Goal: Task Accomplishment & Management: Complete application form

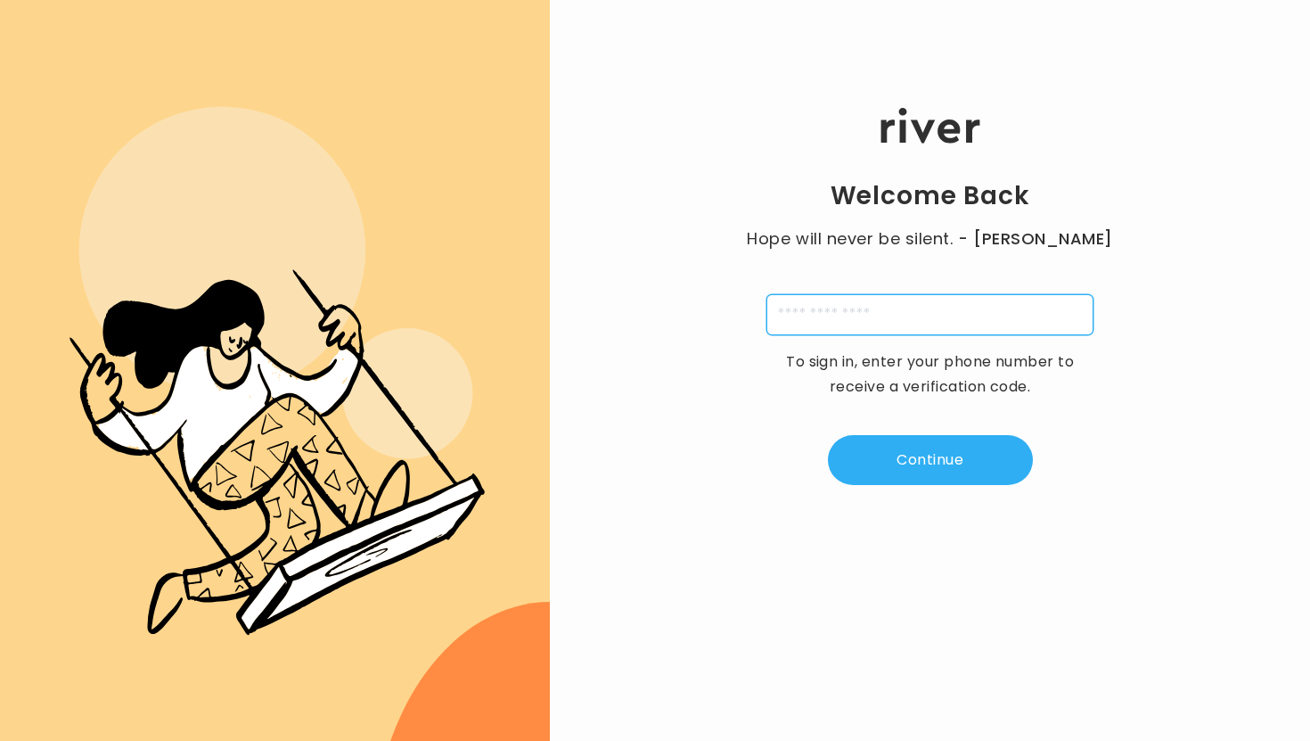
click at [826, 299] on input "tel" at bounding box center [929, 314] width 327 height 41
type input "**********"
type input "*"
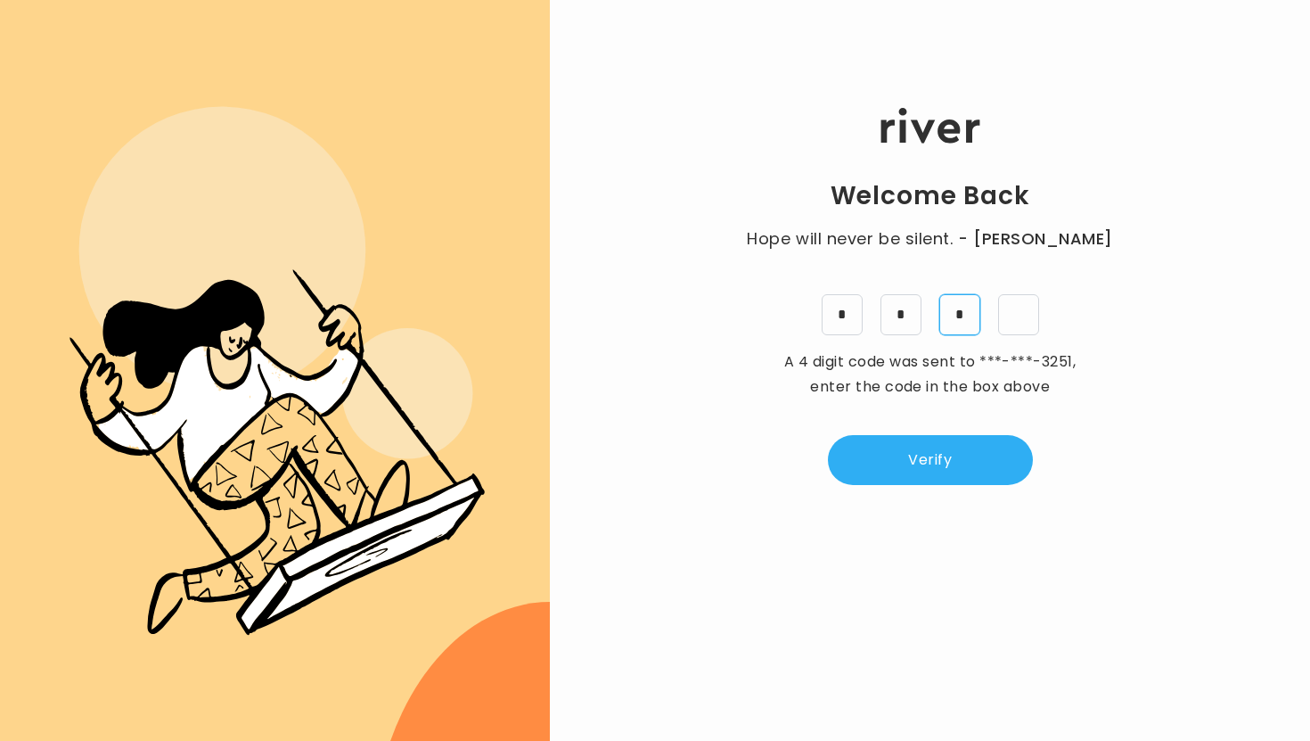
type input "*"
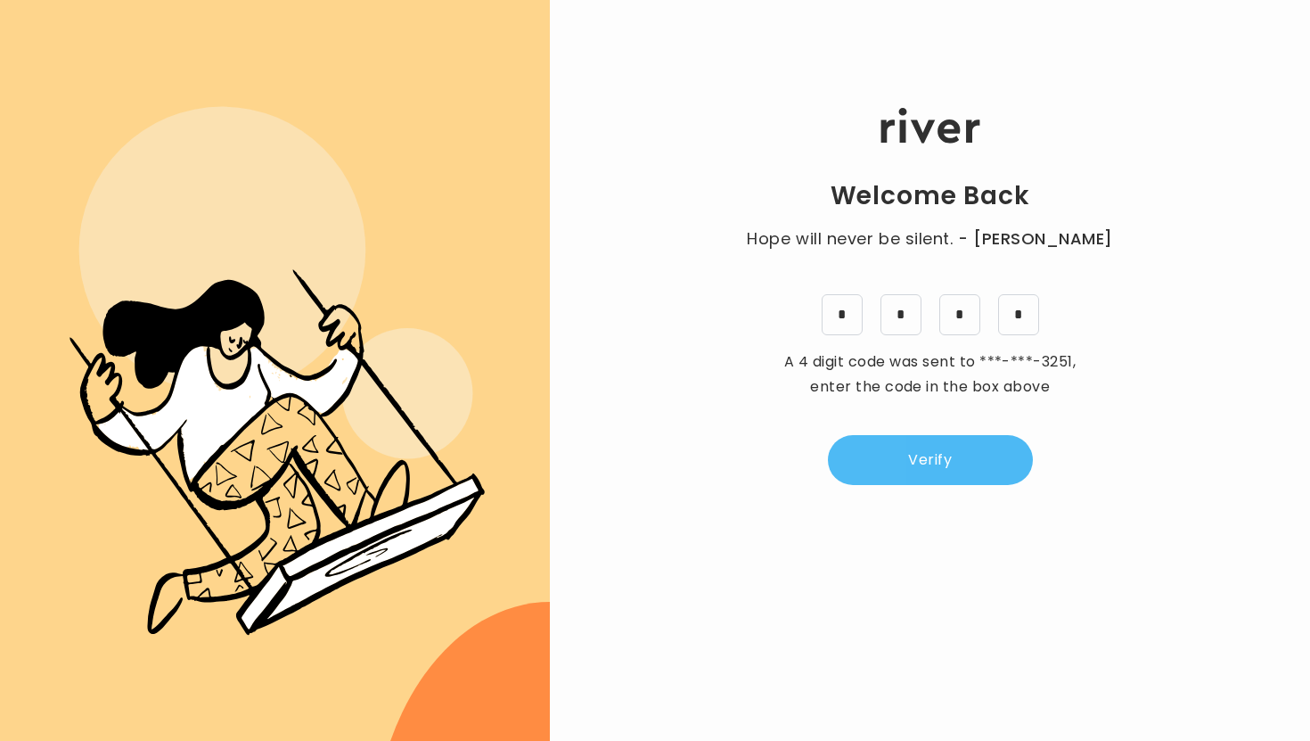
click at [897, 461] on button "Verify" at bounding box center [930, 460] width 205 height 50
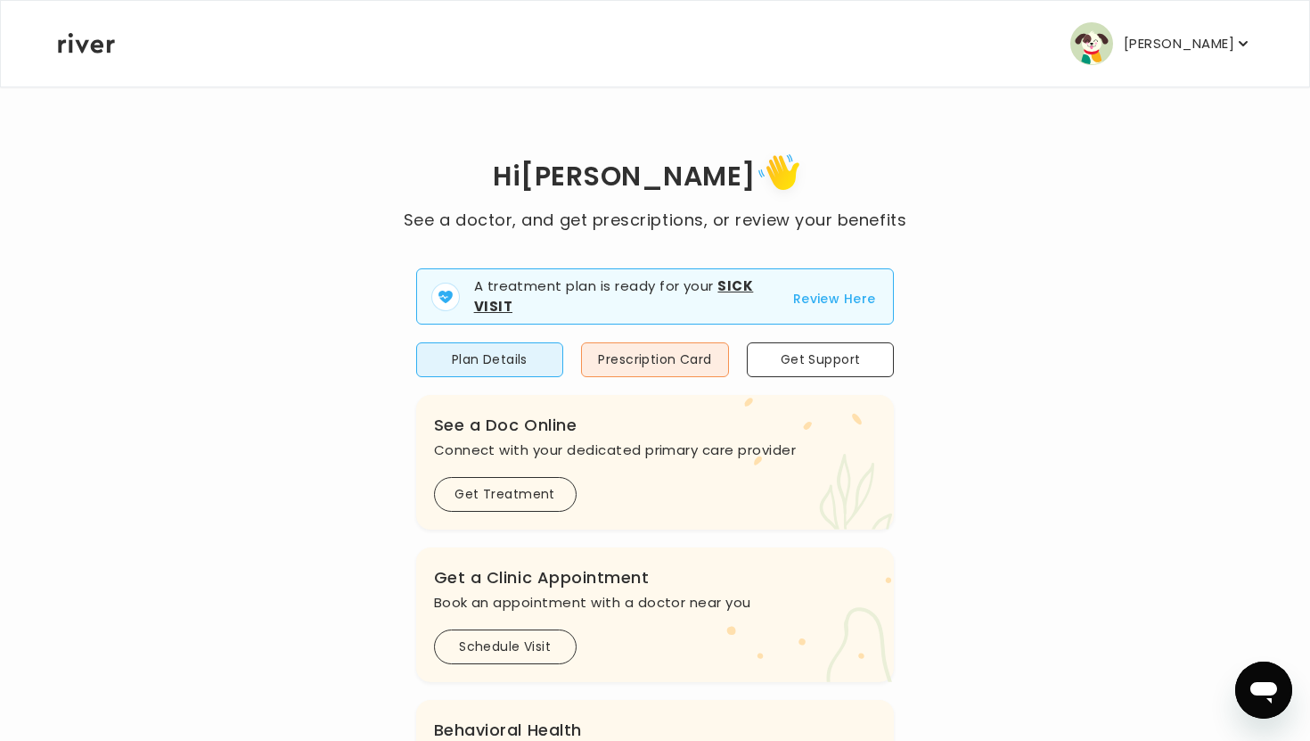
click at [728, 291] on strong "Sick Visit" at bounding box center [614, 295] width 280 height 39
click at [806, 288] on button "Review Here" at bounding box center [834, 298] width 83 height 21
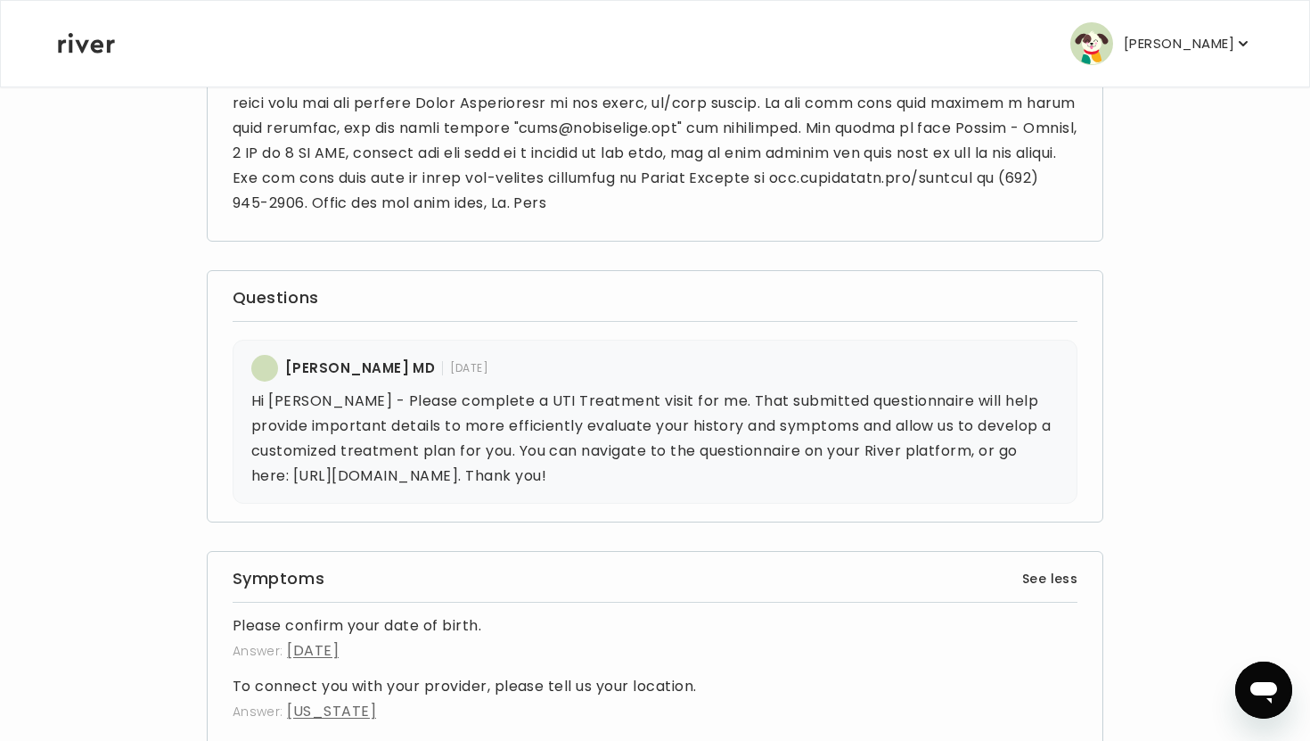
scroll to position [348, 0]
drag, startPoint x: 730, startPoint y: 477, endPoint x: 291, endPoint y: 481, distance: 439.4
click at [291, 481] on p "Hi [PERSON_NAME] - Please complete a UTI Treatment visit for me. That submitted…" at bounding box center [655, 440] width 808 height 100
click at [827, 387] on div "[PERSON_NAME] MD [DATE] Hi [PERSON_NAME] - Please complete a UTI Treatment visi…" at bounding box center [655, 423] width 808 height 134
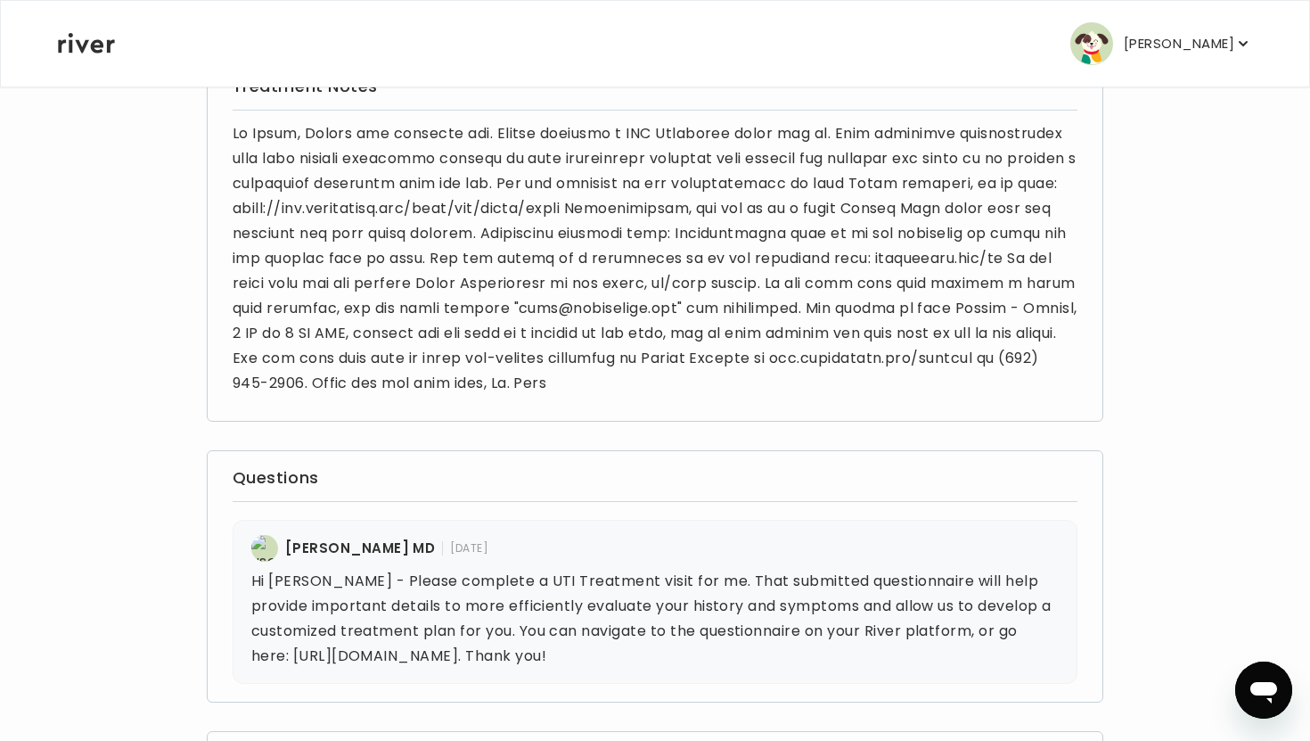
scroll to position [134, 0]
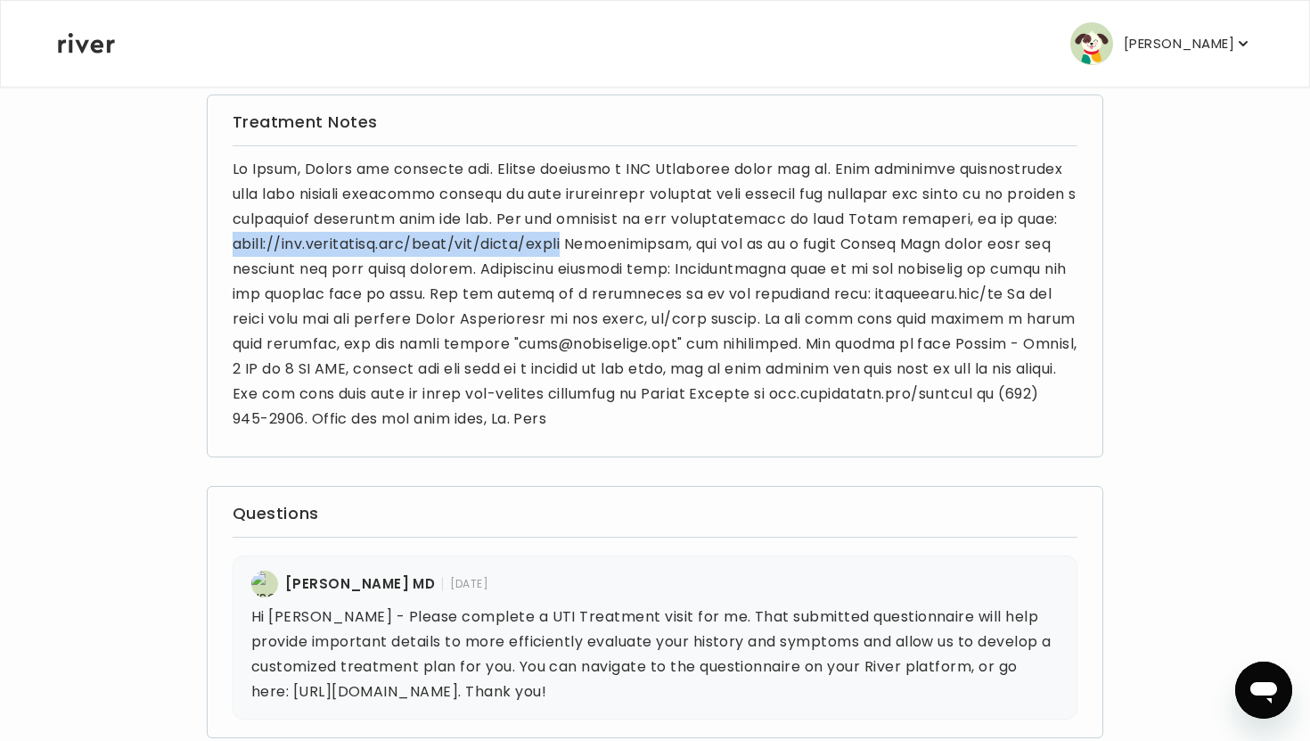
drag, startPoint x: 294, startPoint y: 246, endPoint x: 638, endPoint y: 244, distance: 344.0
click at [638, 244] on p at bounding box center [656, 294] width 846 height 274
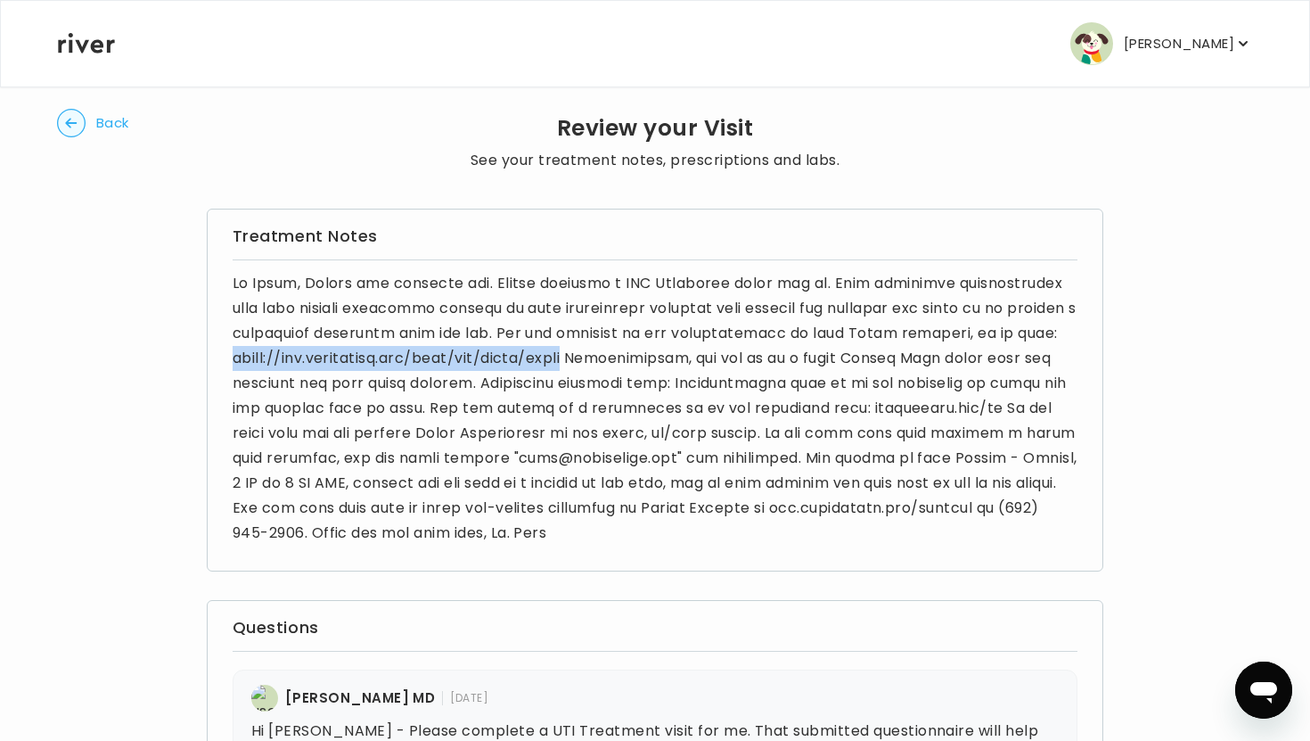
scroll to position [0, 0]
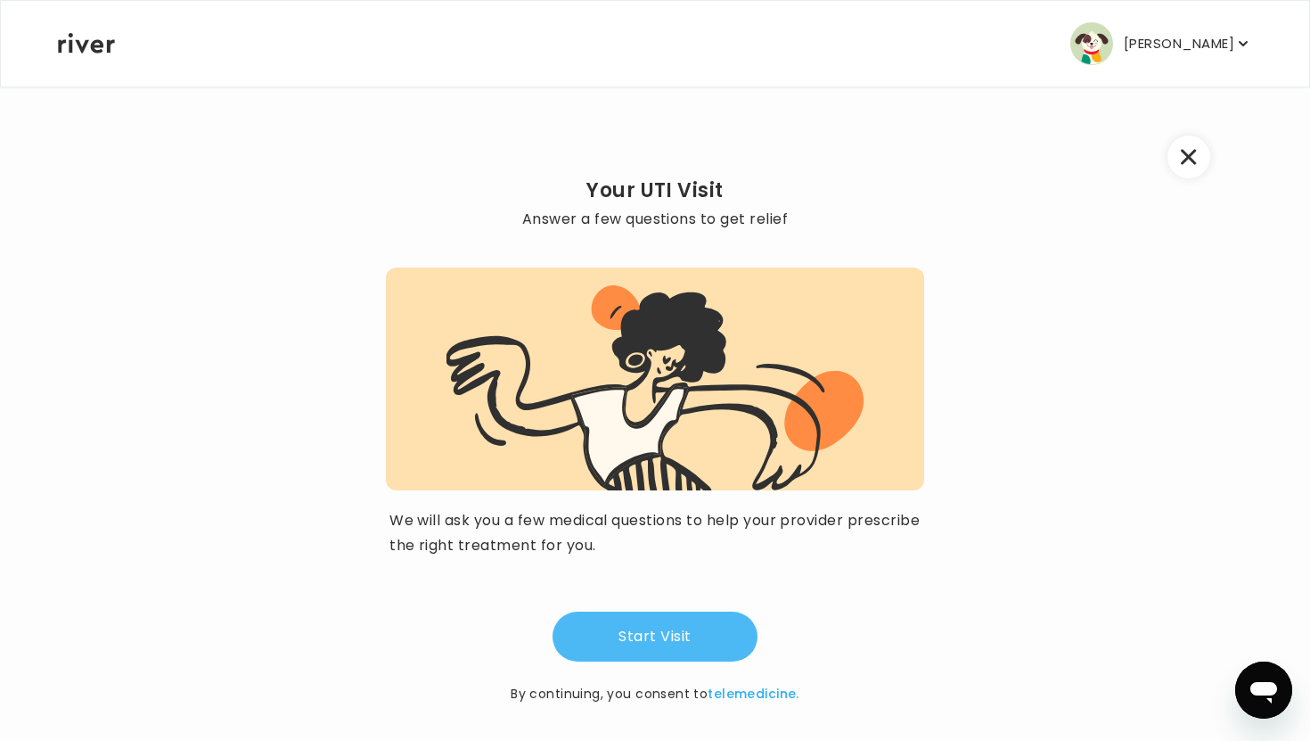
click at [695, 639] on button "Start Visit" at bounding box center [655, 636] width 205 height 50
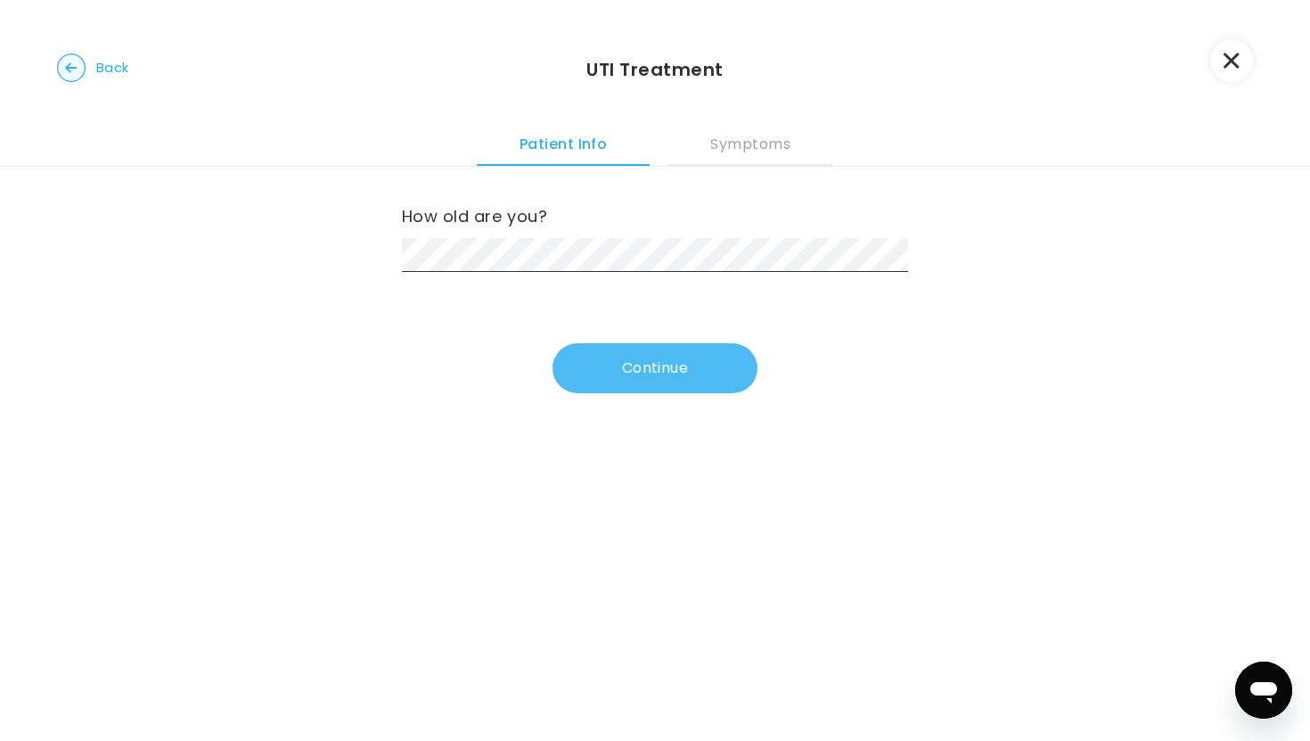
click at [675, 368] on button "Continue" at bounding box center [655, 368] width 205 height 50
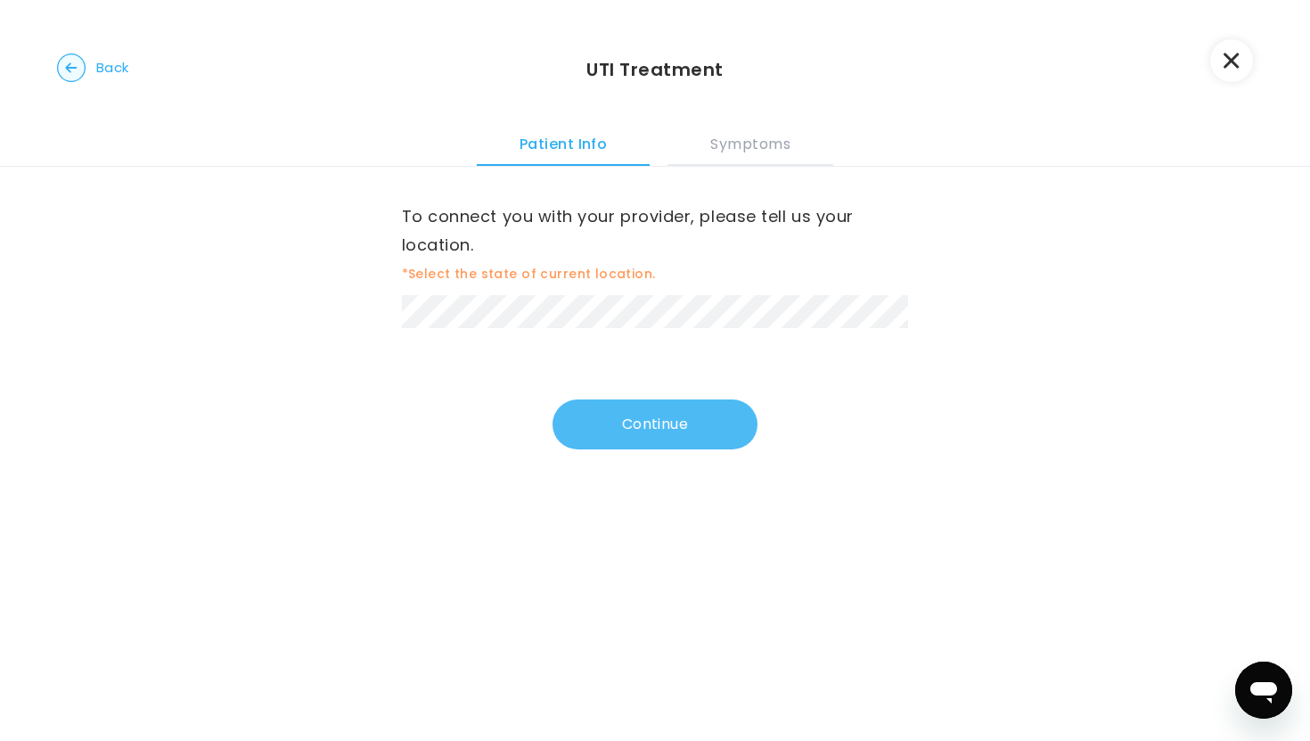
click at [659, 420] on button "Continue" at bounding box center [655, 424] width 205 height 50
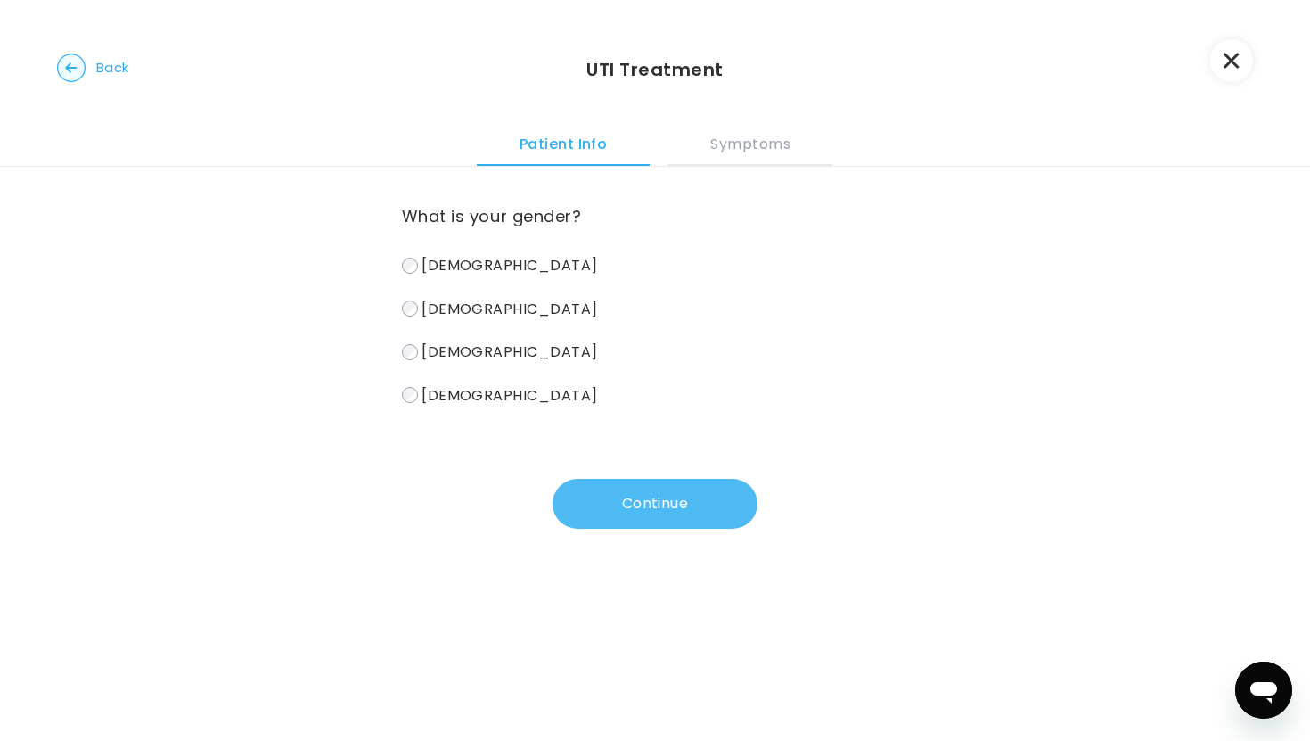
click at [640, 513] on button "Continue" at bounding box center [655, 504] width 205 height 50
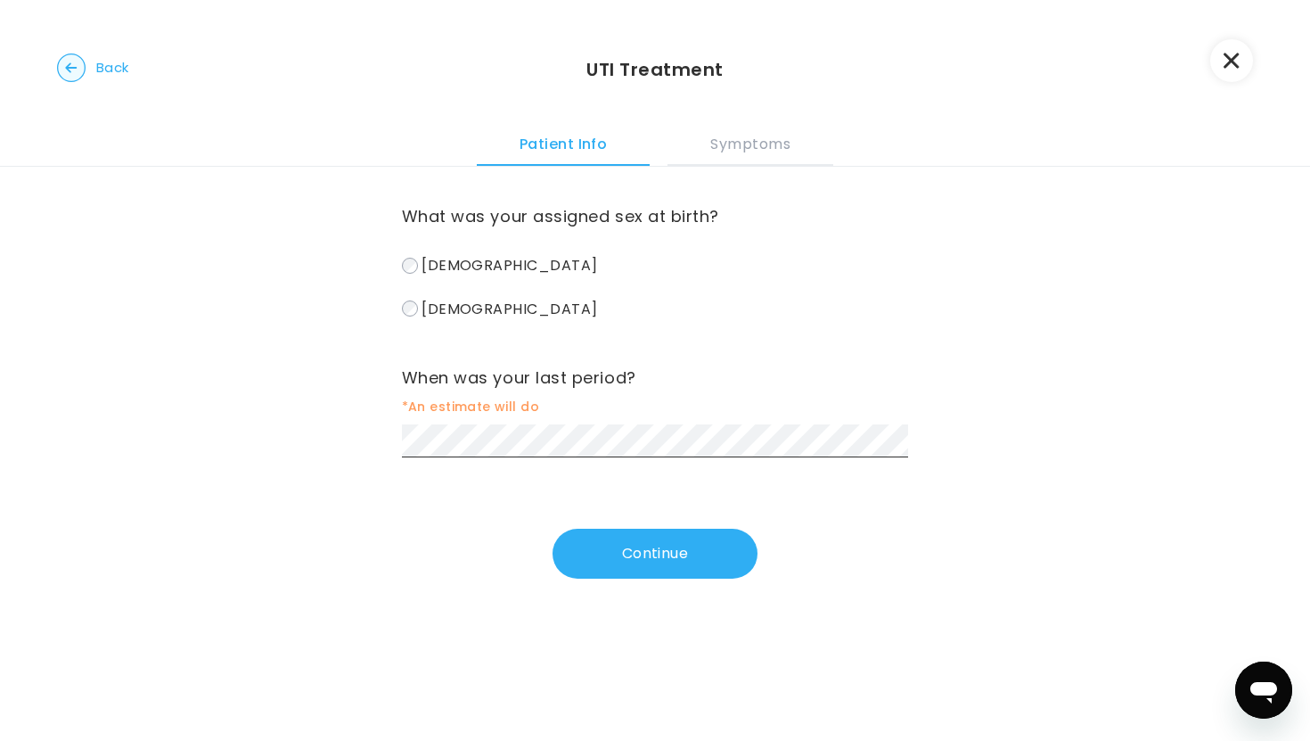
click at [640, 512] on div "What was your assigned sex at birth? [DEMOGRAPHIC_DATA] [DEMOGRAPHIC_DATA] When…" at bounding box center [655, 373] width 507 height 412
click at [555, 422] on div "When was your last period? *An estimate will do" at bounding box center [655, 411] width 507 height 94
click at [588, 553] on button "Continue" at bounding box center [655, 553] width 205 height 50
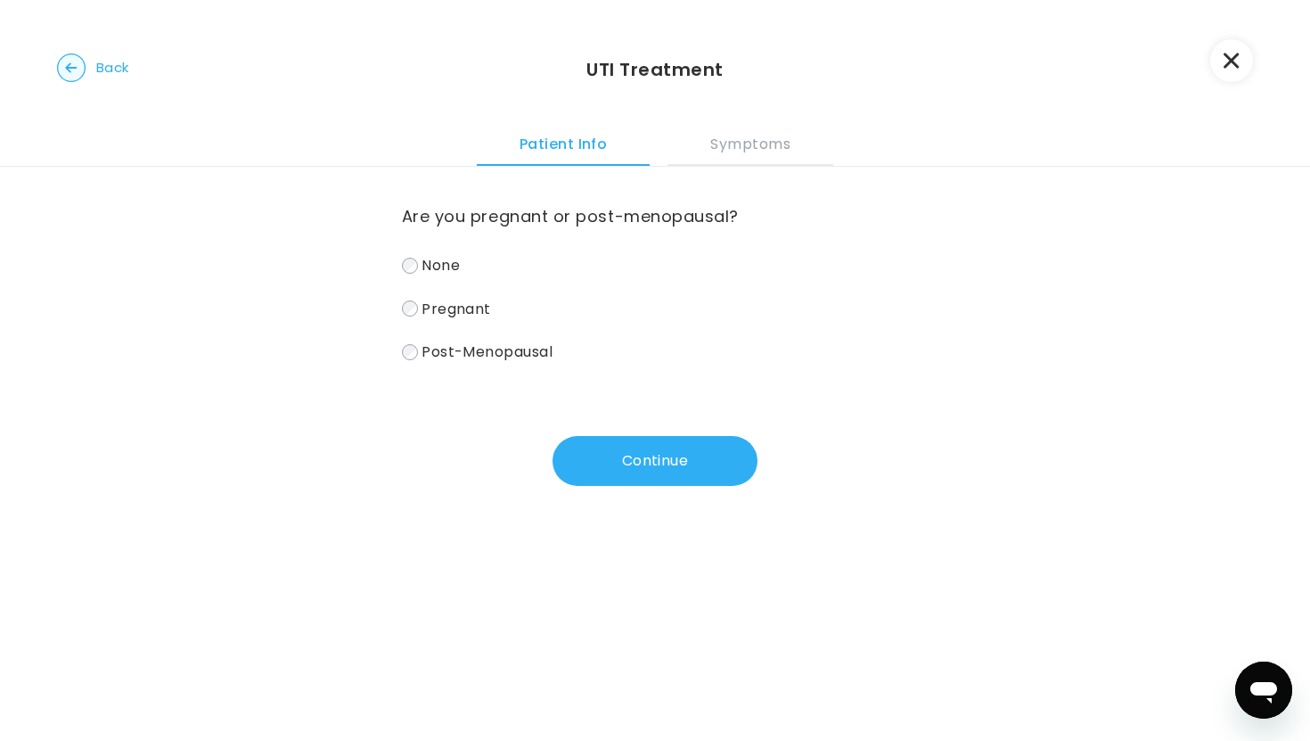
click at [448, 268] on span "None" at bounding box center [441, 265] width 38 height 20
click at [584, 454] on button "Continue" at bounding box center [655, 461] width 205 height 50
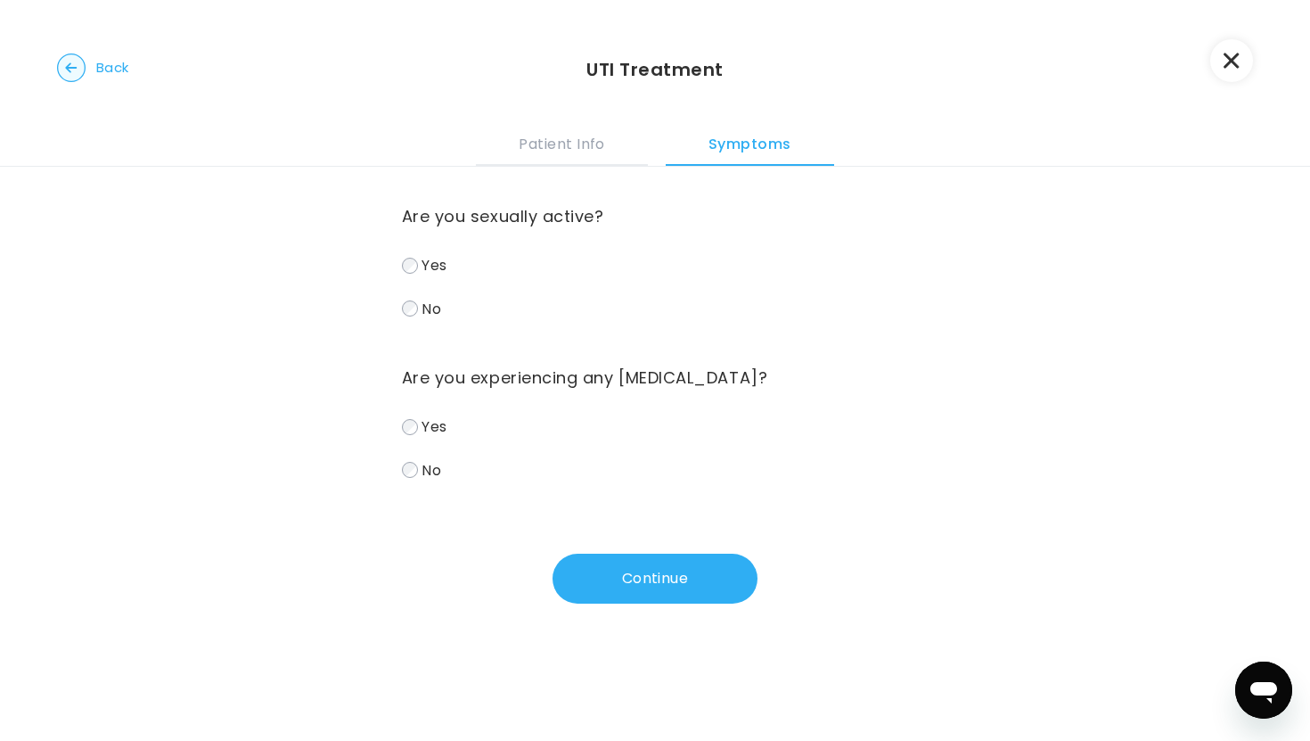
click at [438, 272] on span "Yes" at bounding box center [434, 265] width 25 height 20
click at [419, 421] on label "Yes" at bounding box center [655, 426] width 507 height 26
click at [689, 601] on button "Continue" at bounding box center [655, 578] width 205 height 50
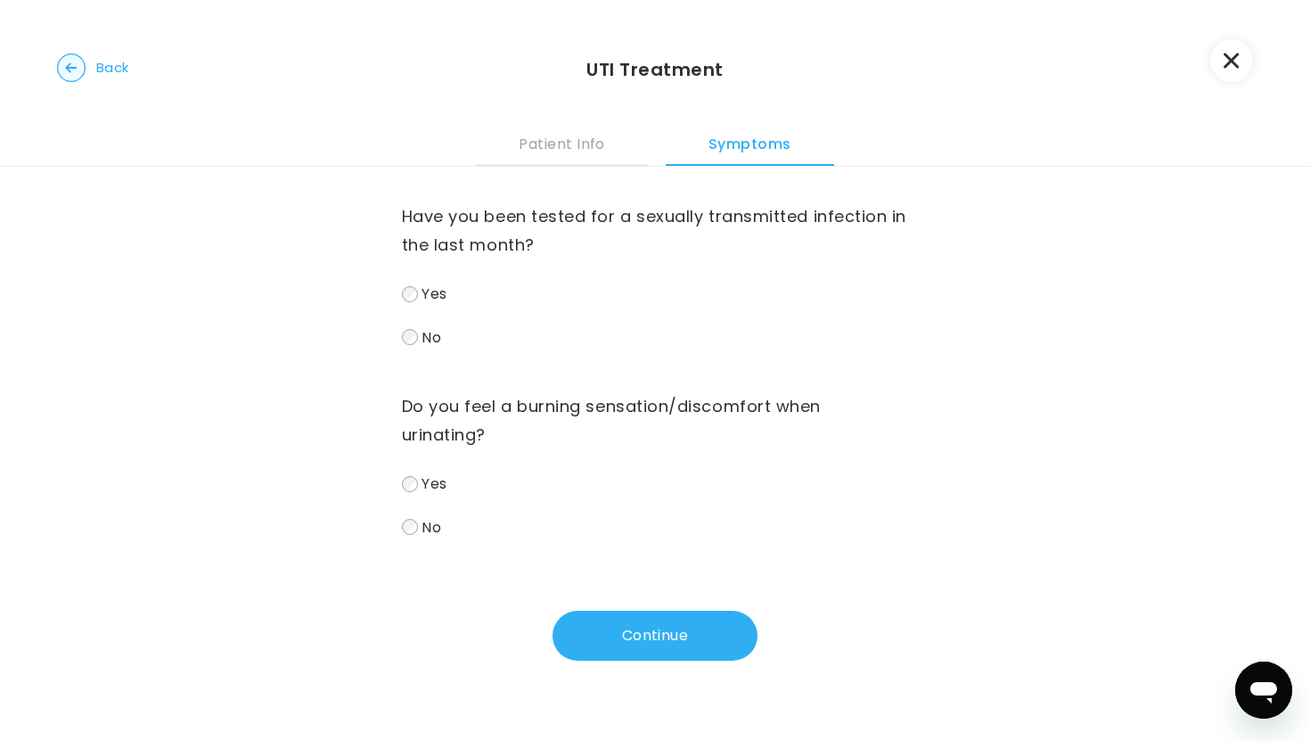
click at [427, 341] on span "No" at bounding box center [432, 336] width 20 height 20
click at [425, 483] on span "Yes" at bounding box center [434, 483] width 25 height 20
click at [651, 617] on button "Continue" at bounding box center [655, 635] width 205 height 50
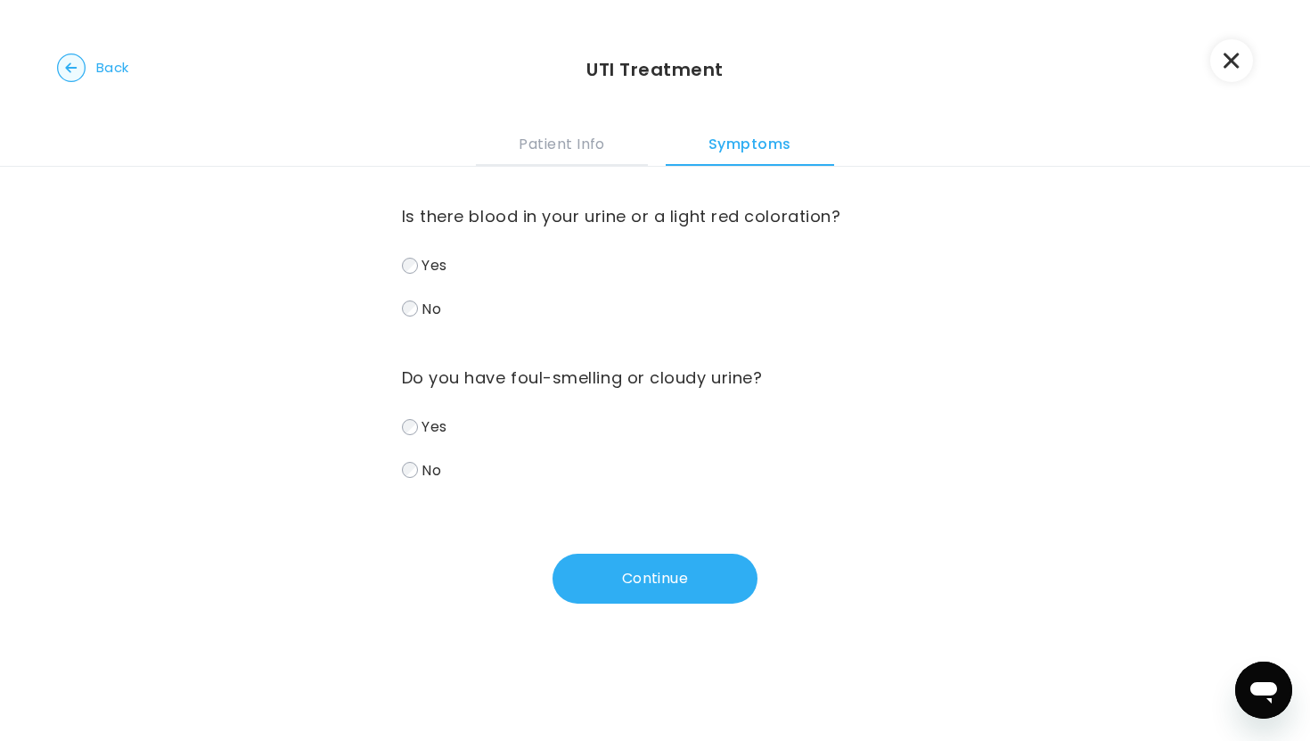
click at [435, 435] on span "Yes" at bounding box center [434, 426] width 25 height 20
click at [437, 270] on span "Yes" at bounding box center [434, 265] width 25 height 20
click at [616, 577] on button "Continue" at bounding box center [655, 578] width 205 height 50
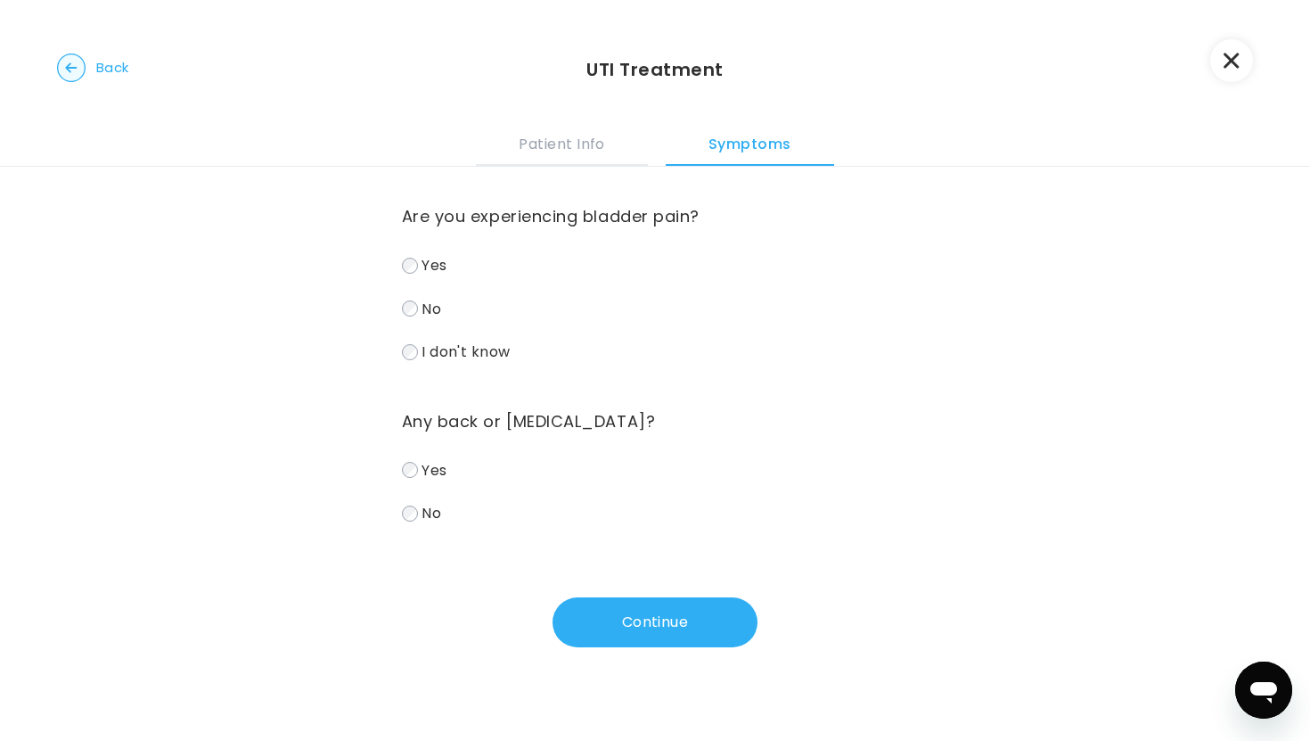
click at [443, 272] on span "Yes" at bounding box center [434, 265] width 25 height 20
click at [420, 523] on label "No" at bounding box center [655, 513] width 507 height 26
click at [619, 630] on button "Continue" at bounding box center [655, 622] width 205 height 50
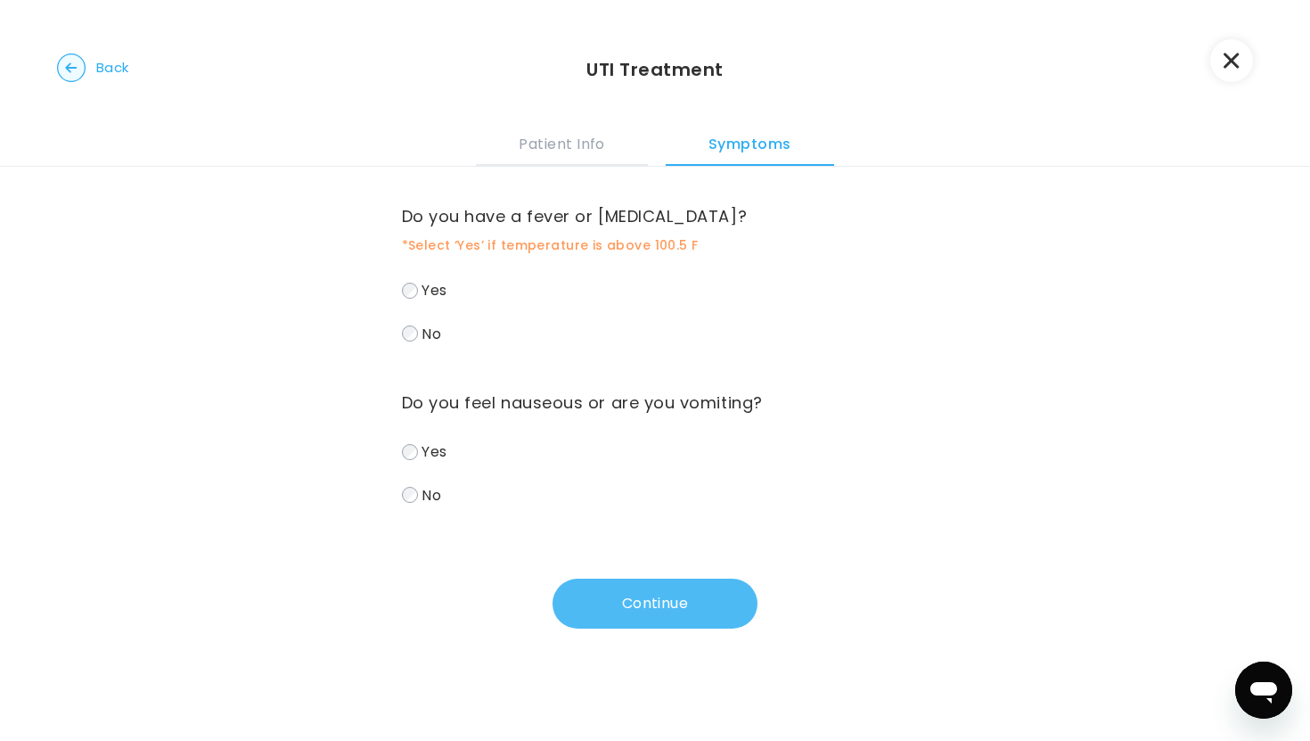
click at [610, 600] on button "Continue" at bounding box center [655, 603] width 205 height 50
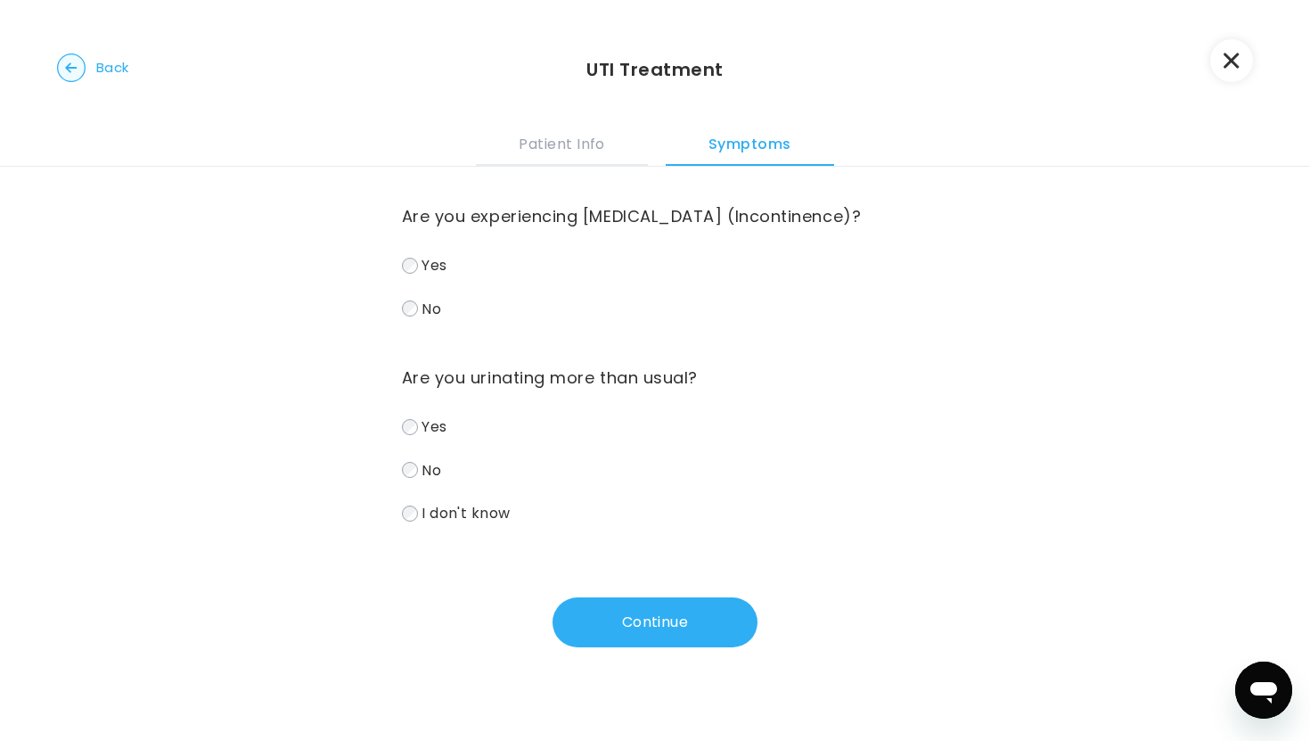
click at [432, 311] on span "No" at bounding box center [432, 308] width 20 height 20
click at [590, 636] on button "Continue" at bounding box center [655, 622] width 205 height 50
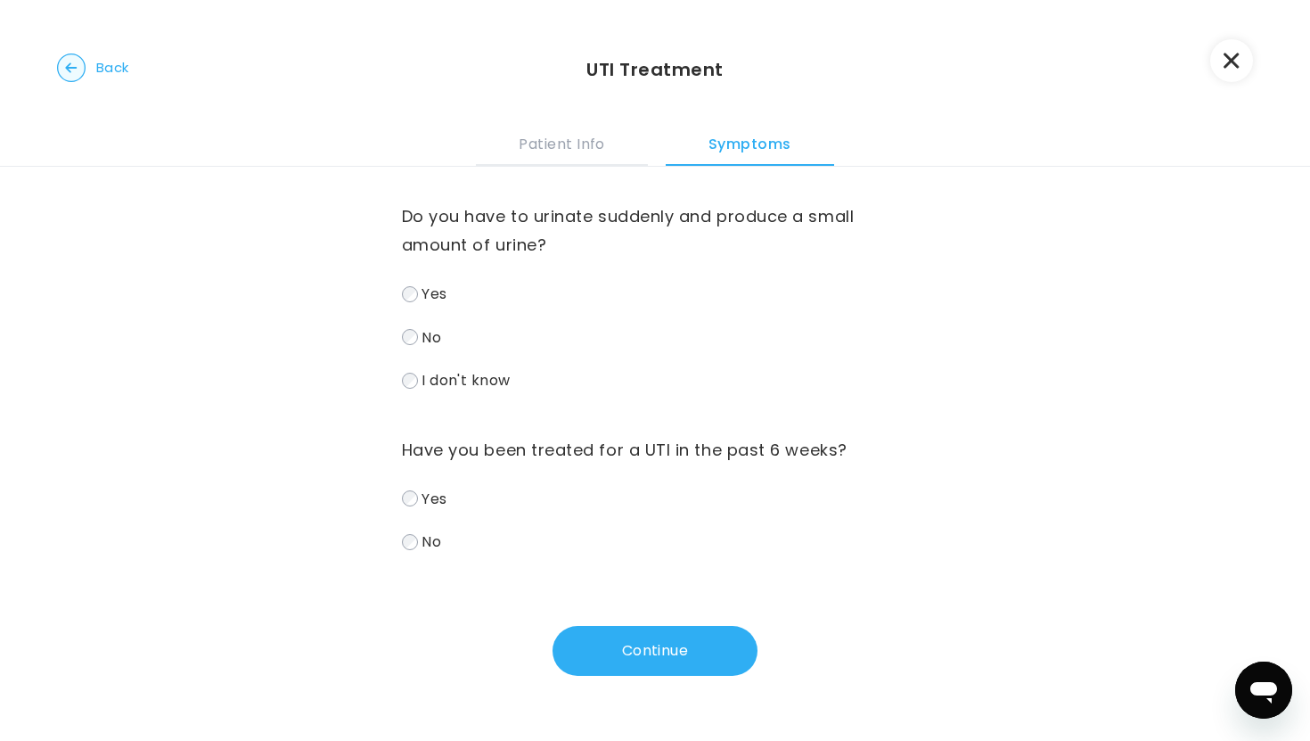
click at [425, 284] on span "Yes" at bounding box center [434, 293] width 25 height 20
click at [430, 543] on span "No" at bounding box center [432, 541] width 20 height 20
click at [654, 667] on button "Continue" at bounding box center [655, 651] width 205 height 50
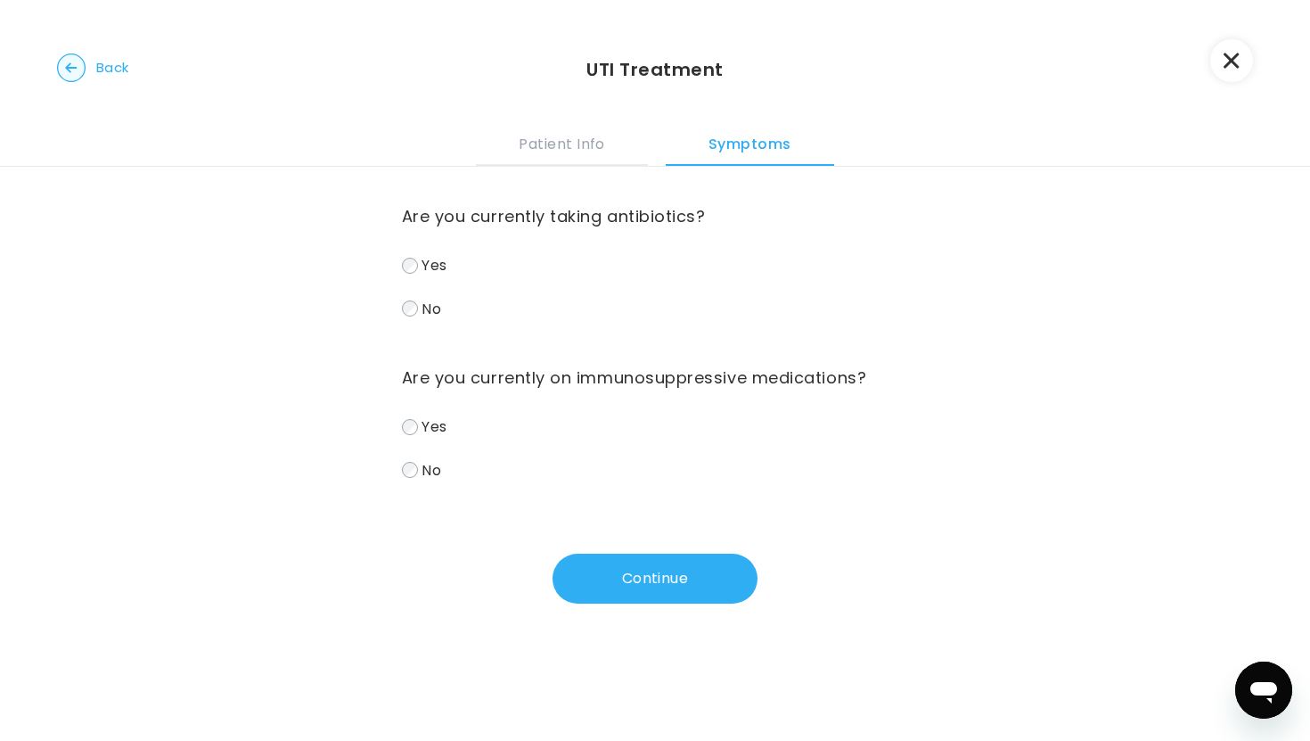
click at [442, 305] on label "No" at bounding box center [655, 309] width 507 height 26
click at [415, 491] on div "Are you currently taking antibiotics? Yes No Are you currently on immunosuppres…" at bounding box center [655, 385] width 507 height 437
click at [606, 589] on button "Continue" at bounding box center [655, 578] width 205 height 50
click at [420, 305] on label "No" at bounding box center [655, 309] width 507 height 26
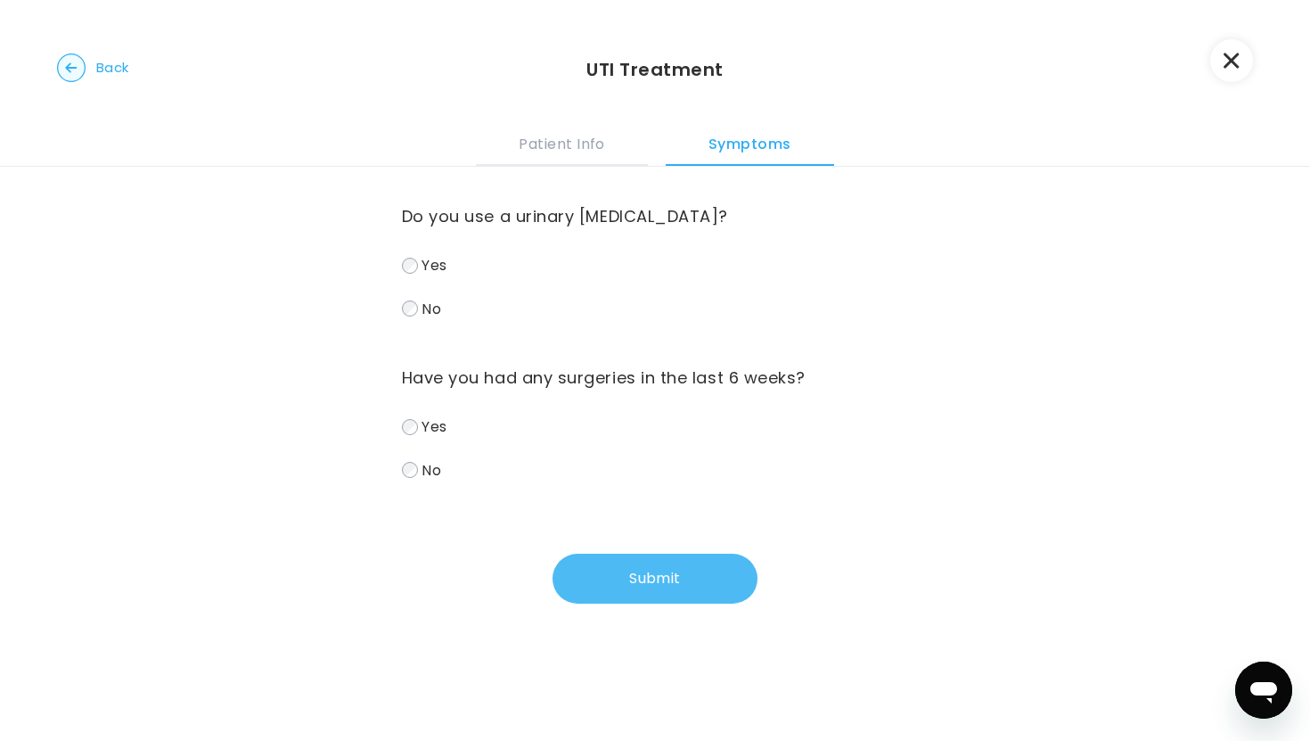
click at [606, 580] on button "Submit" at bounding box center [655, 578] width 205 height 50
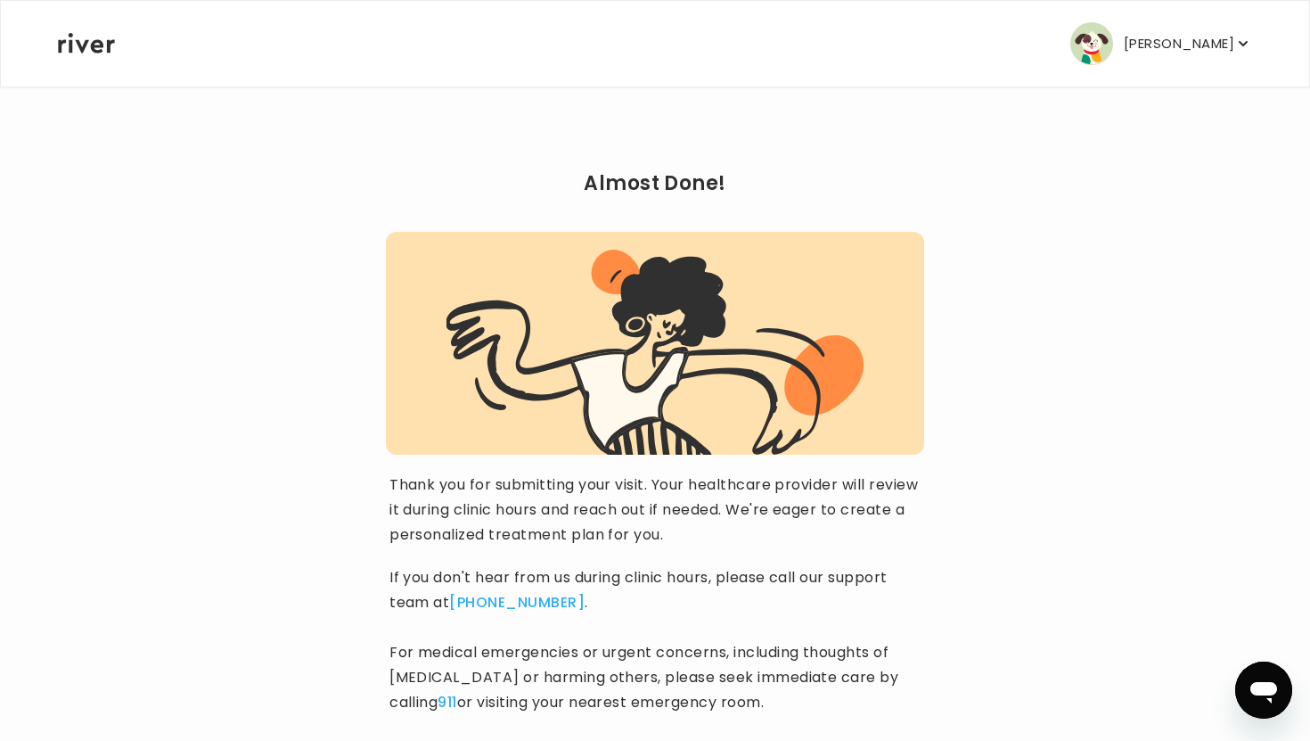
click at [1116, 553] on div "Almost Done! Thank you for submitting your visit. Your healthcare provider will…" at bounding box center [655, 477] width 1196 height 782
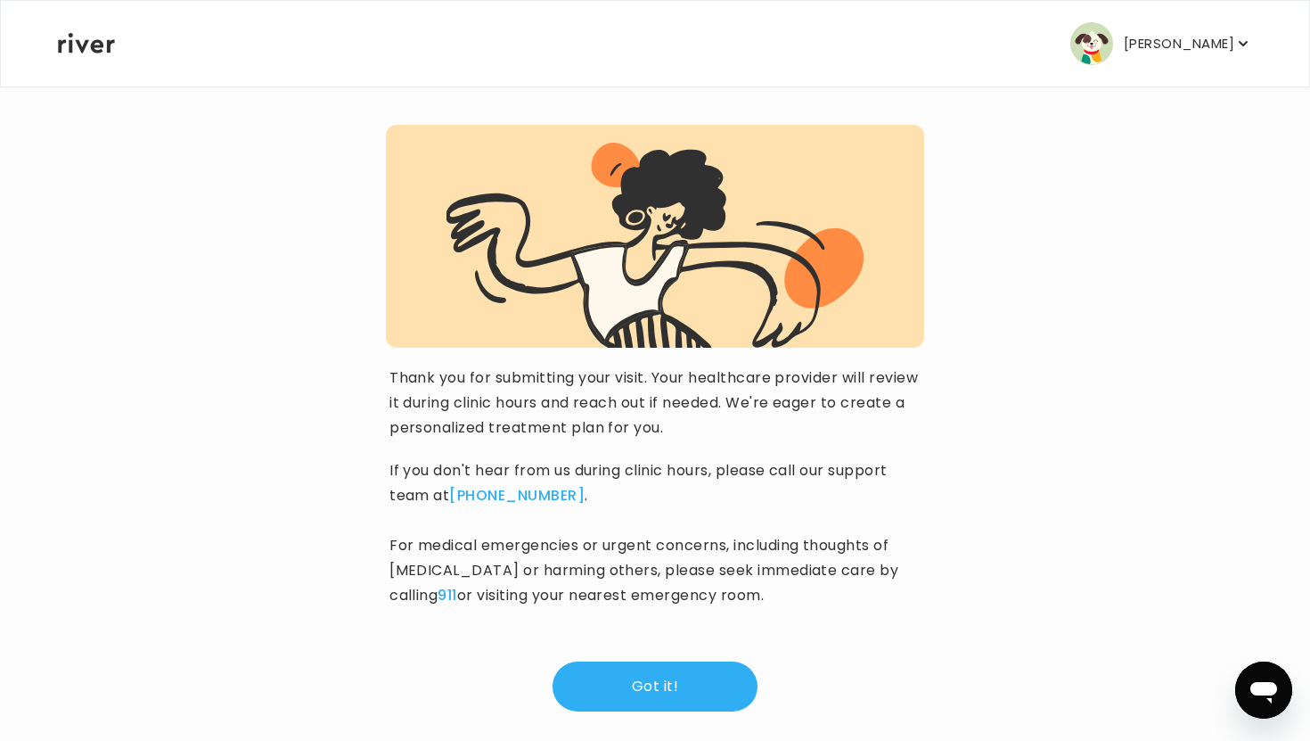
scroll to position [127, 0]
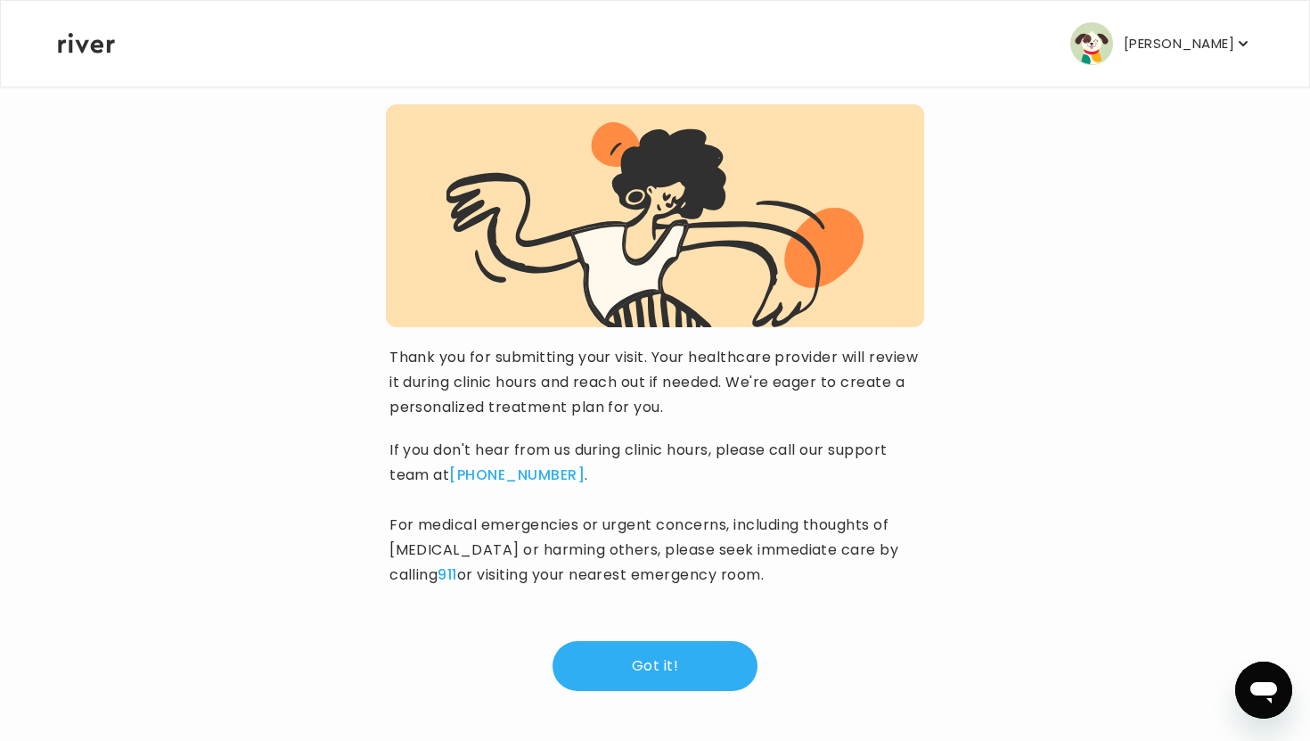
click at [637, 634] on div "Got it!" at bounding box center [655, 650] width 538 height 82
click at [637, 661] on button "Got it!" at bounding box center [655, 666] width 205 height 50
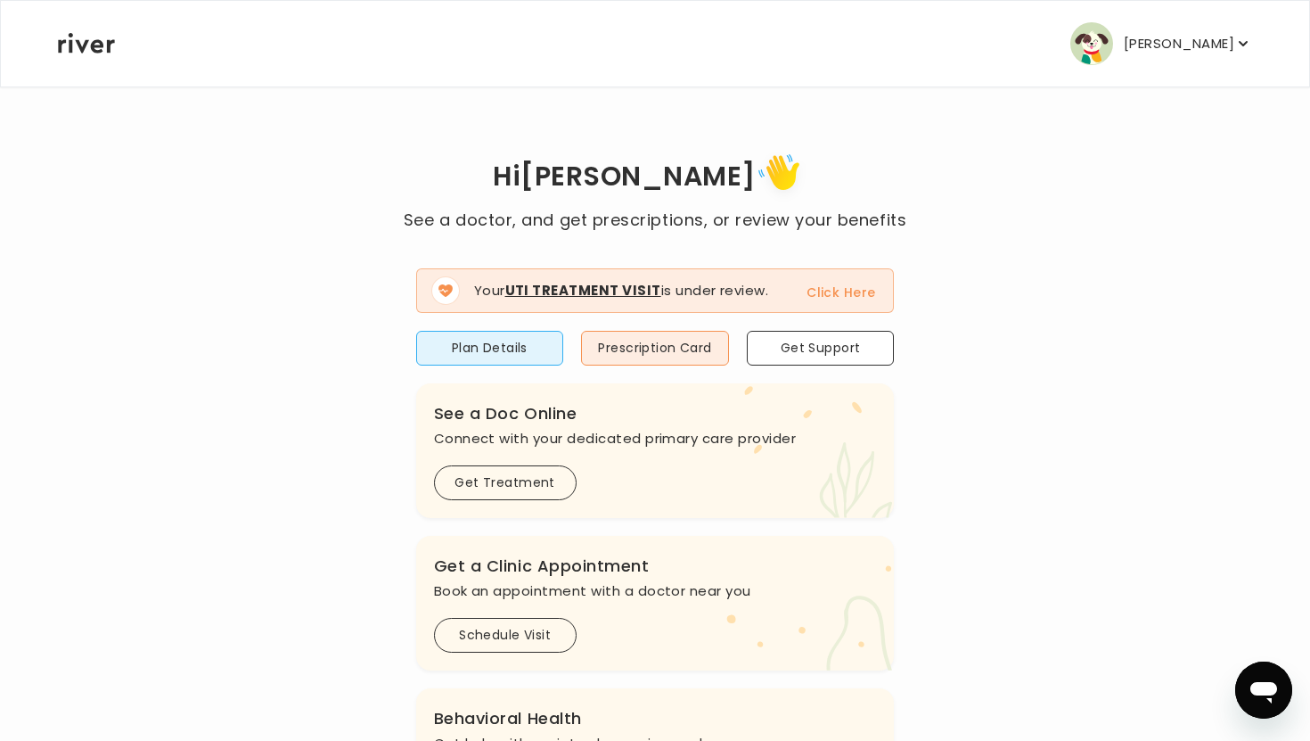
click at [863, 283] on button "Click Here" at bounding box center [840, 292] width 69 height 21
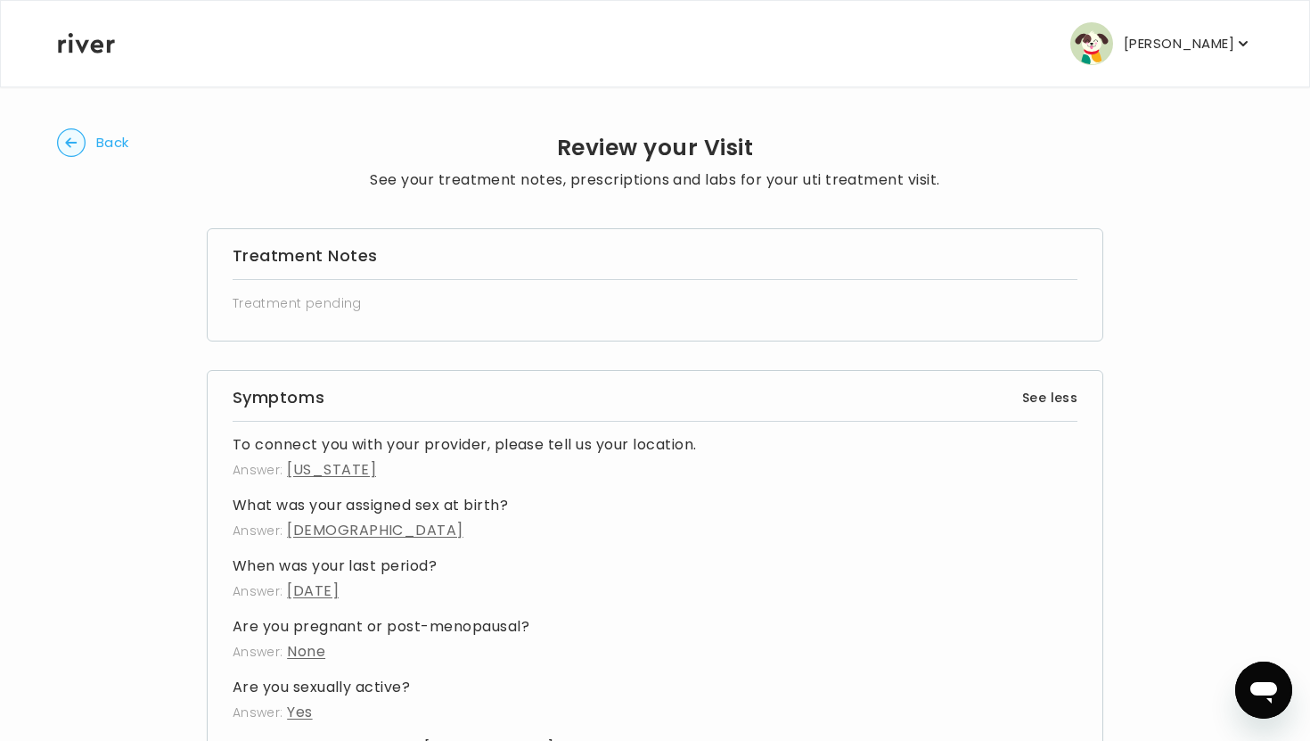
click at [94, 139] on button "Back" at bounding box center [93, 142] width 72 height 29
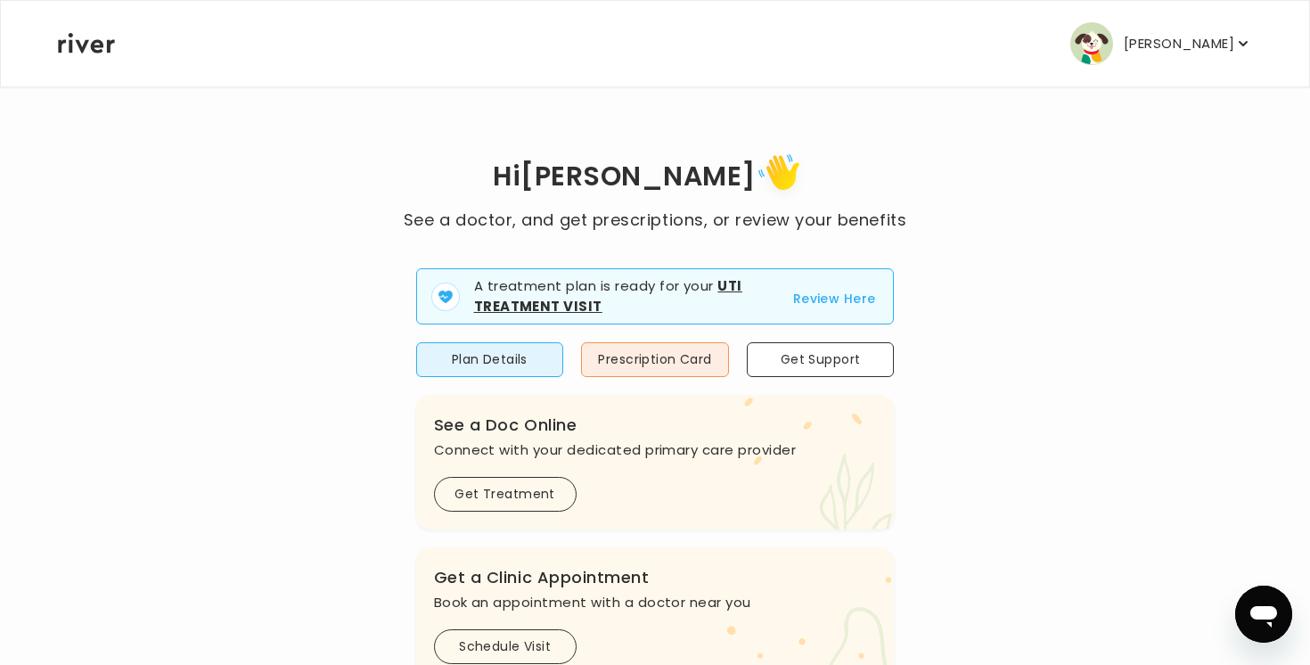
click at [954, 526] on div "Hi Maria See a doctor, and get prescriptions, or review your benefits A treatme…" at bounding box center [655, 643] width 1196 height 991
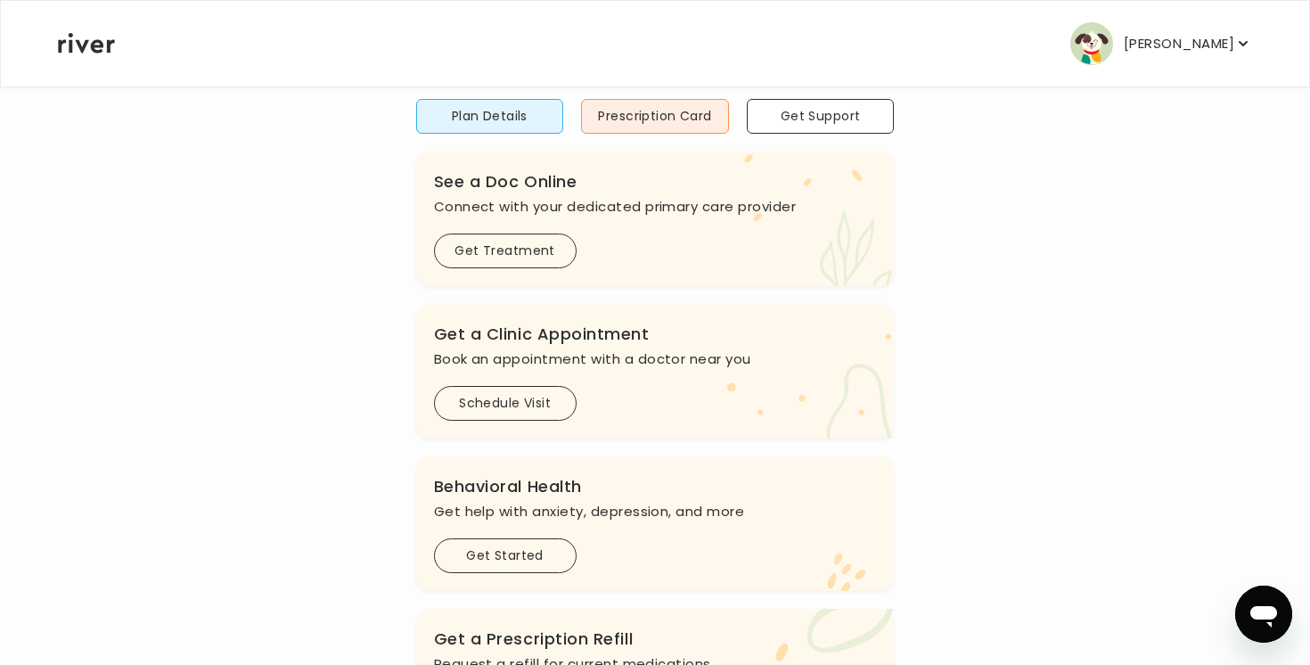
scroll to position [208, 0]
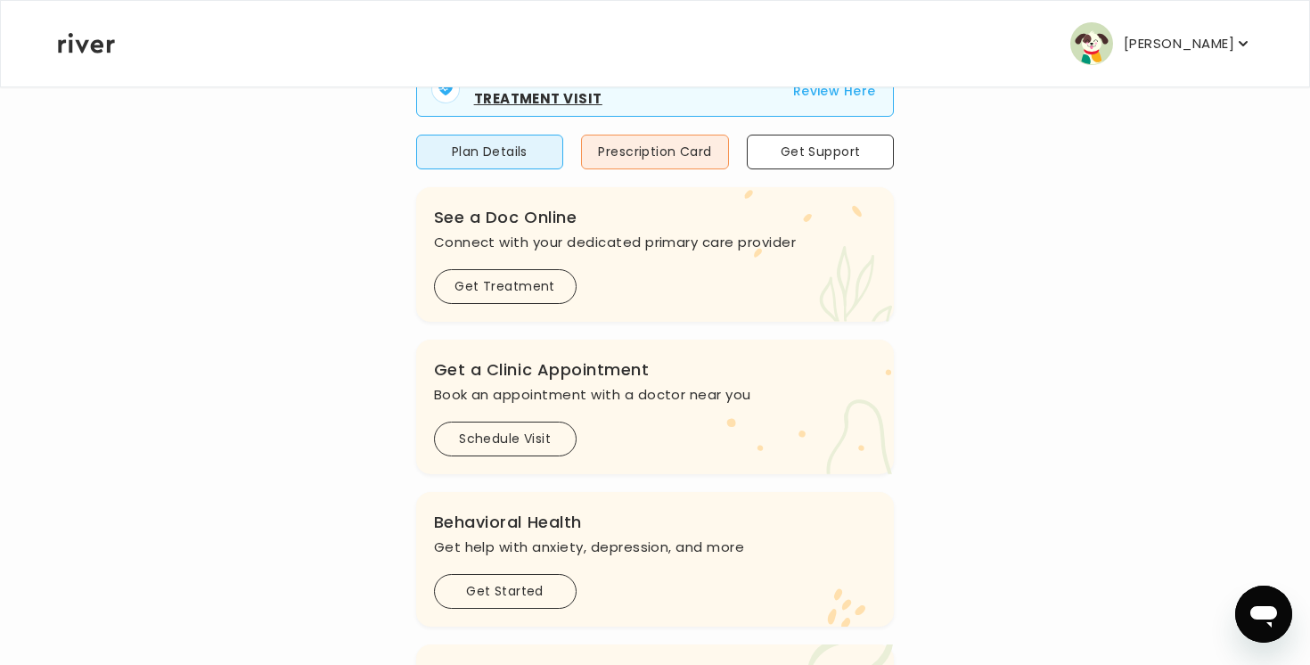
click at [487, 222] on h3 "See a Doc Online" at bounding box center [655, 217] width 443 height 25
click at [508, 286] on button "Get Treatment" at bounding box center [505, 286] width 143 height 35
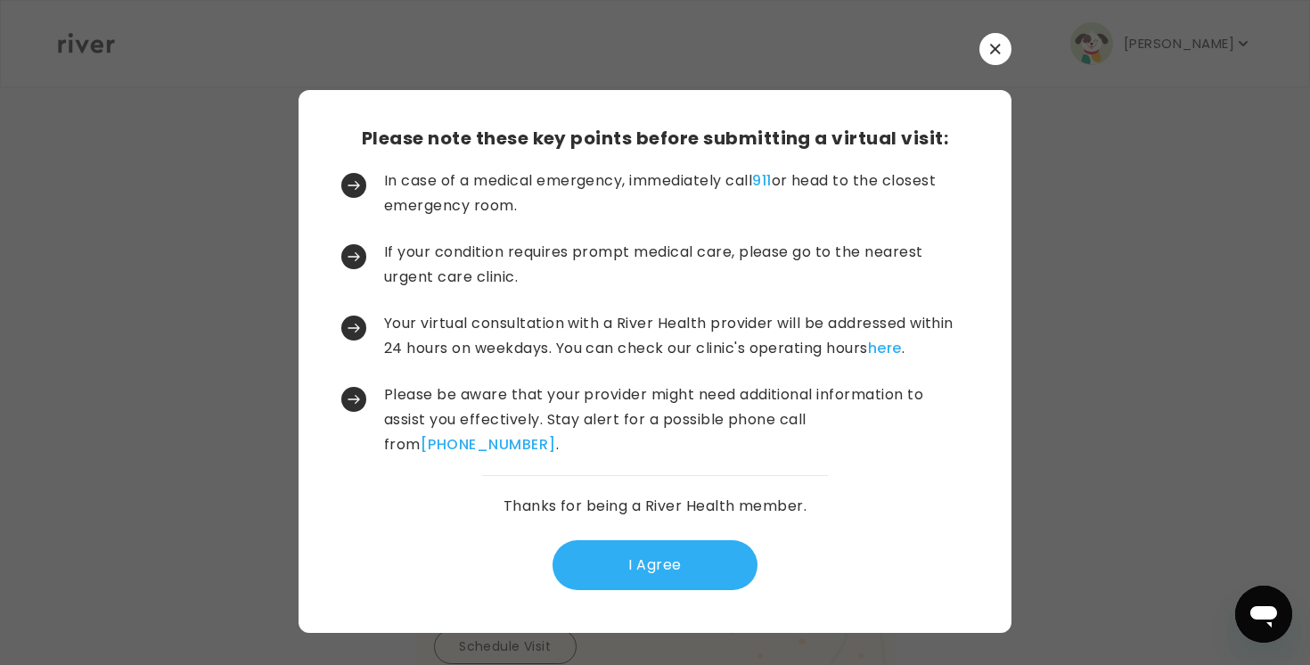
click at [989, 60] on button "button" at bounding box center [995, 49] width 32 height 32
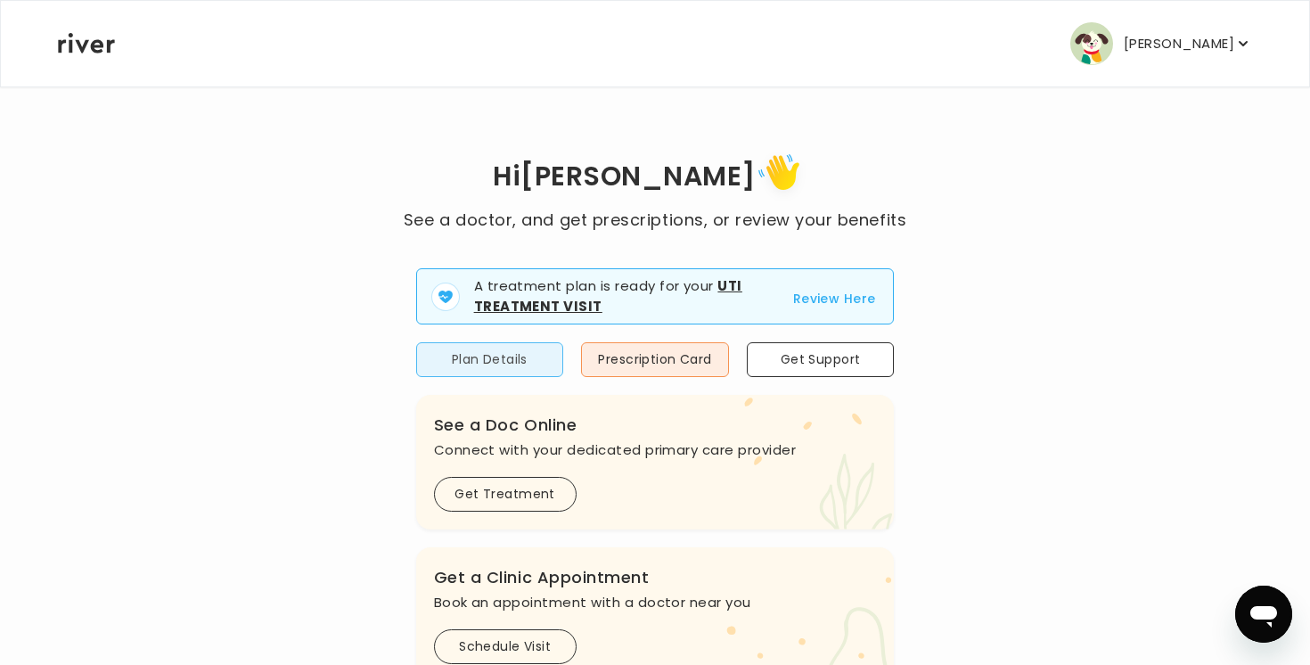
click at [533, 348] on button "Plan Details" at bounding box center [490, 359] width 148 height 35
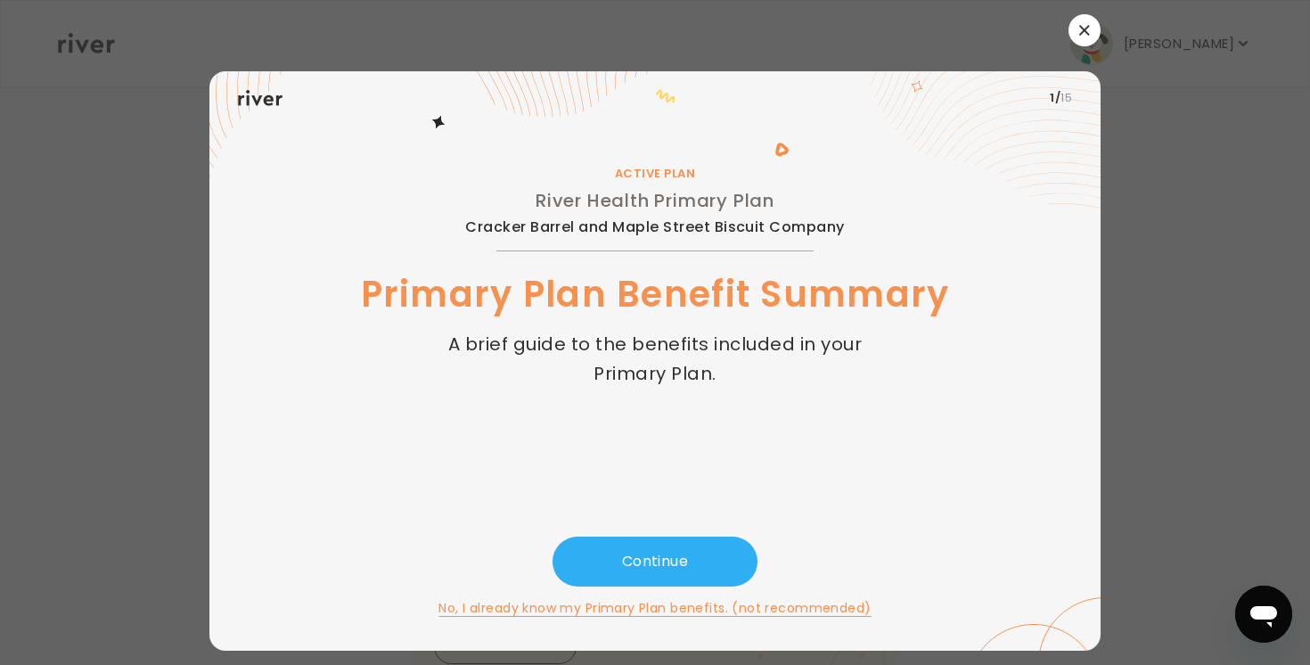
click at [1080, 46] on div "1 / 15 ACTIVE PLAN River Health Primary Plan Cracker Barrel and Maple Street Bi…" at bounding box center [654, 332] width 891 height 636
click at [1081, 37] on button "button" at bounding box center [1084, 30] width 32 height 32
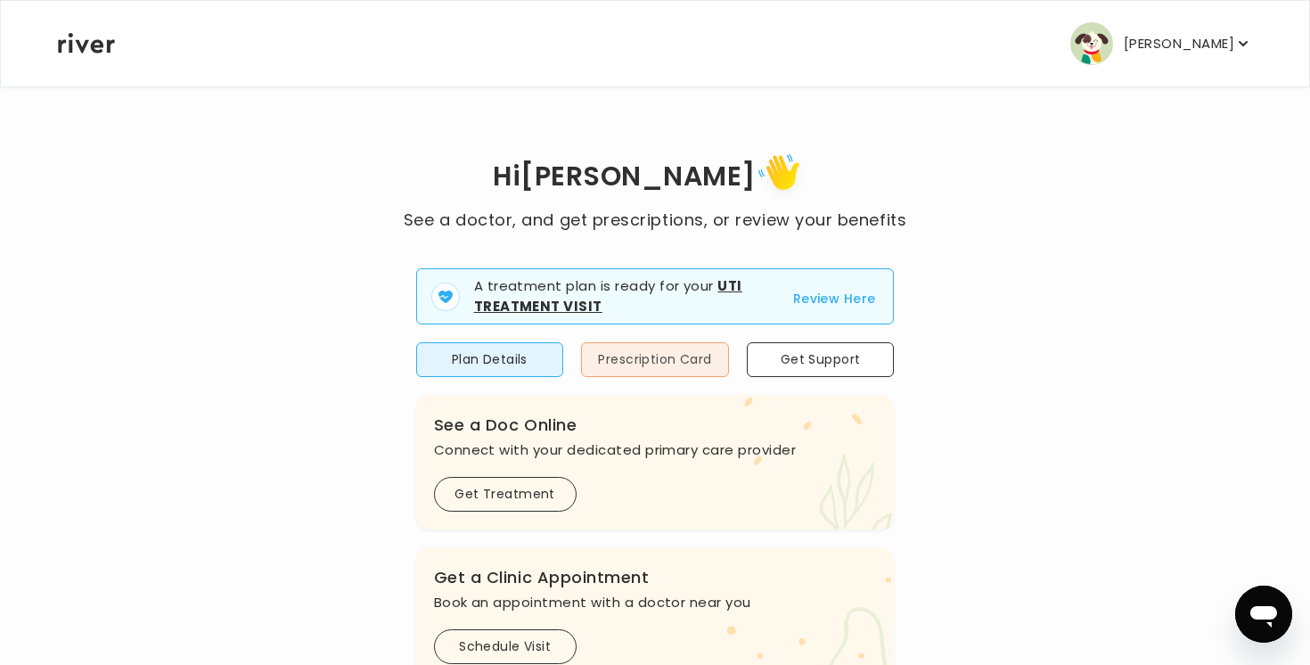
click at [712, 364] on button "Prescription Card" at bounding box center [655, 359] width 148 height 35
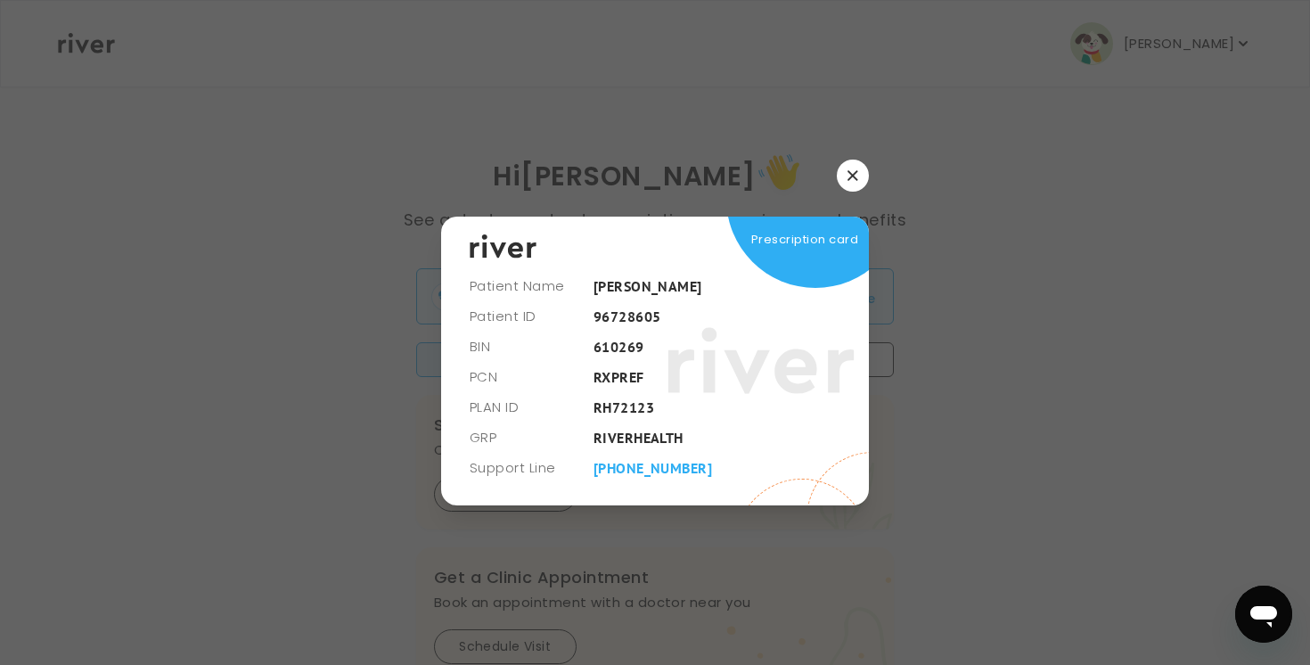
click at [856, 164] on button "button" at bounding box center [853, 176] width 32 height 32
